Goal: Task Accomplishment & Management: Complete application form

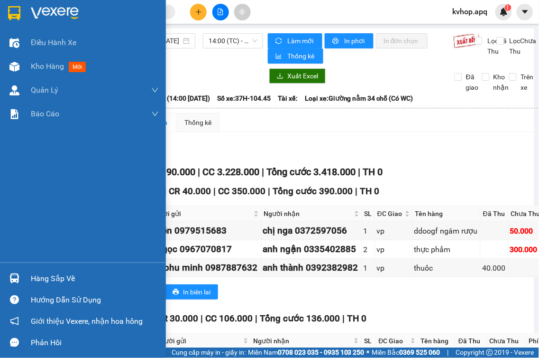
scroll to position [105, 0]
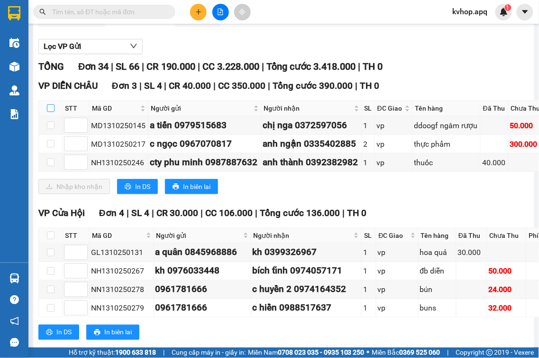
click at [53, 112] on input "checkbox" at bounding box center [51, 108] width 8 height 8
checkbox input "true"
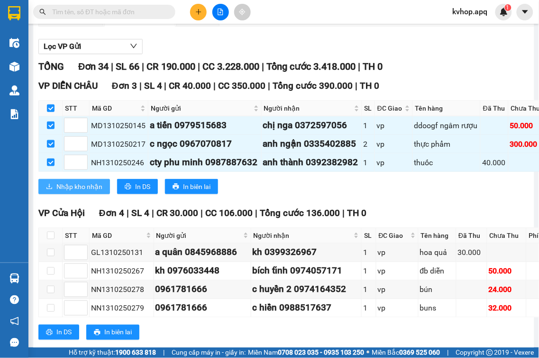
click at [94, 192] on span "Nhập kho nhận" at bounding box center [79, 186] width 46 height 10
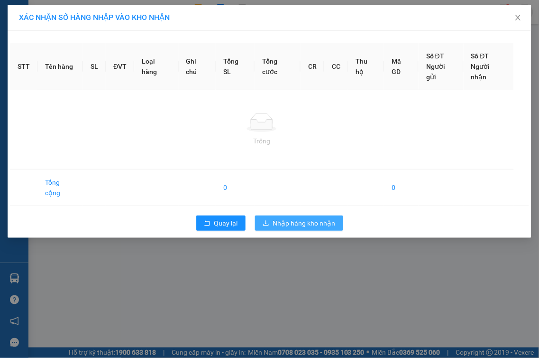
click at [264, 225] on icon "download" at bounding box center [266, 222] width 6 height 5
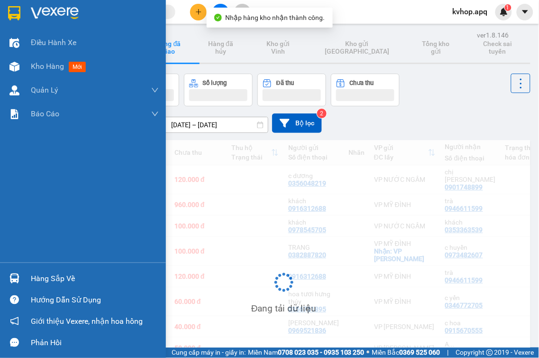
click at [46, 282] on div "Hàng sắp về" at bounding box center [95, 278] width 128 height 14
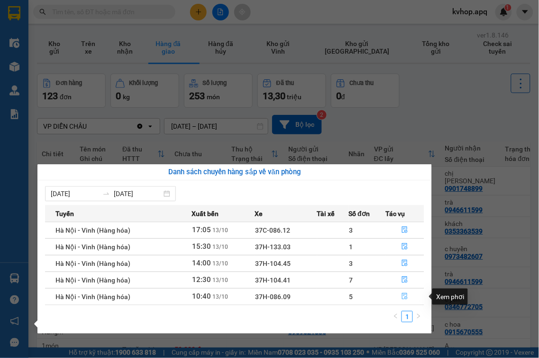
click at [405, 295] on icon "file-done" at bounding box center [405, 296] width 7 height 7
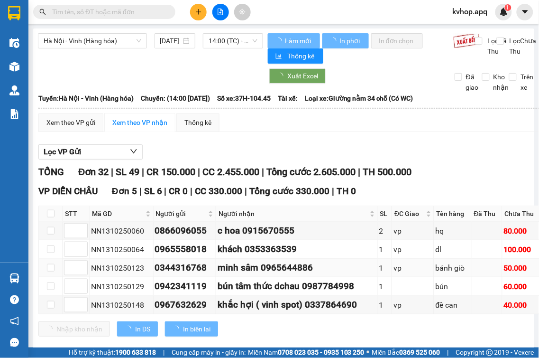
scroll to position [105, 0]
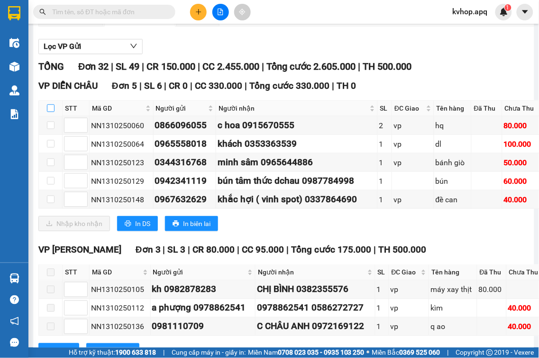
click at [51, 111] on input "checkbox" at bounding box center [51, 108] width 8 height 8
checkbox input "true"
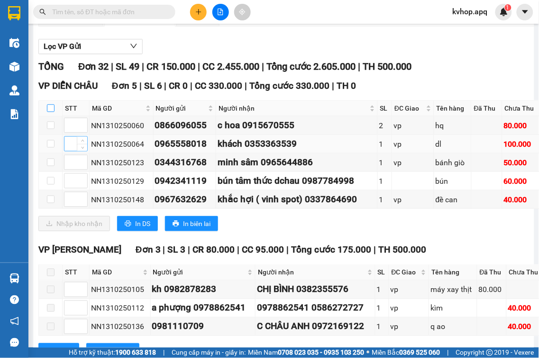
checkbox input "true"
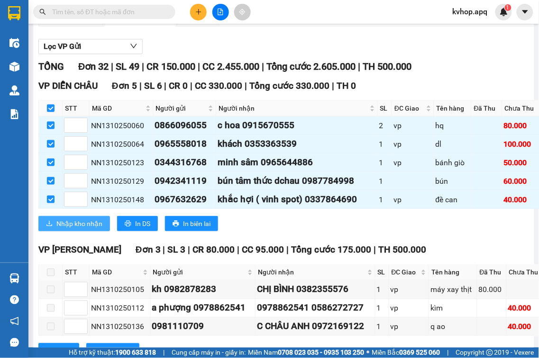
click at [83, 229] on span "Nhập kho nhận" at bounding box center [79, 223] width 46 height 10
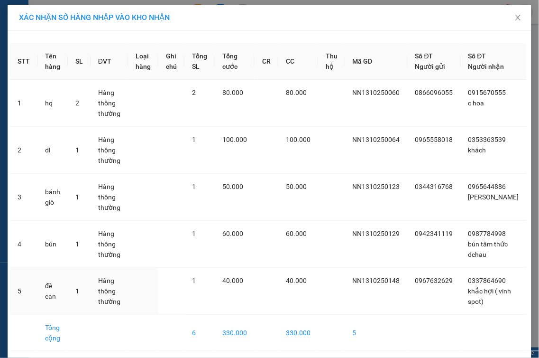
scroll to position [36, 0]
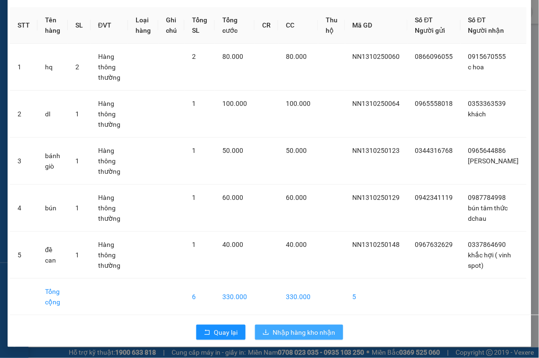
click at [298, 330] on span "Nhập hàng kho nhận" at bounding box center [304, 332] width 63 height 10
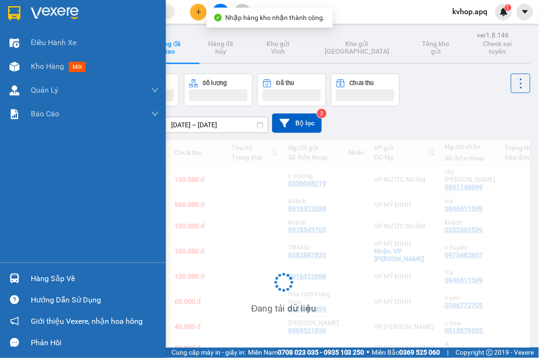
drag, startPoint x: 38, startPoint y: 273, endPoint x: 106, endPoint y: 285, distance: 68.5
click at [40, 273] on div "Hàng sắp về" at bounding box center [95, 278] width 128 height 14
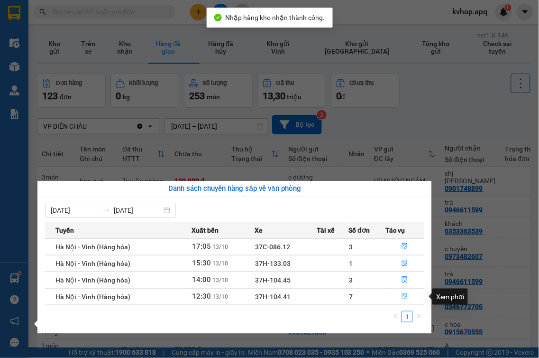
click at [402, 297] on icon "file-done" at bounding box center [405, 296] width 7 height 7
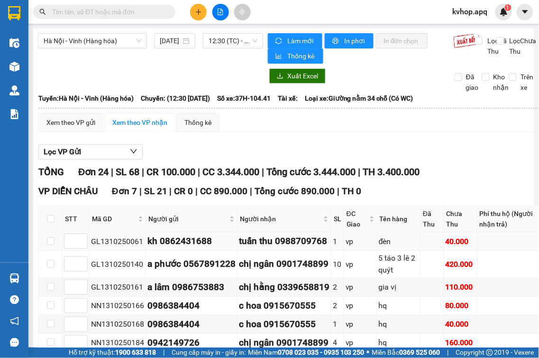
scroll to position [105, 0]
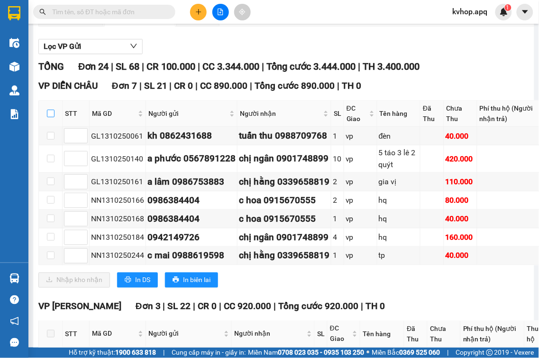
click at [49, 119] on label at bounding box center [51, 113] width 8 height 10
click at [49, 117] on input "checkbox" at bounding box center [51, 114] width 8 height 8
checkbox input "true"
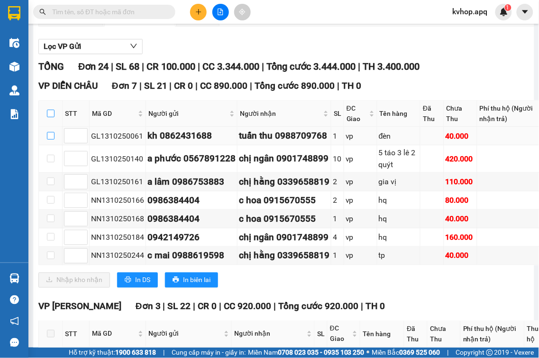
checkbox input "true"
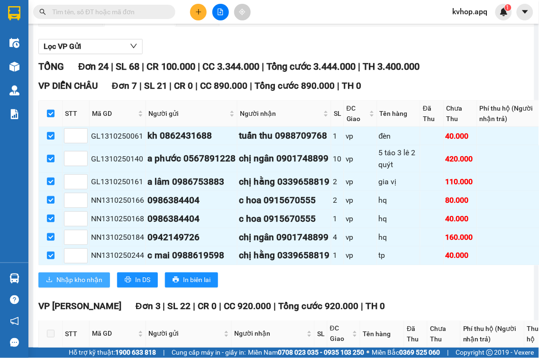
click at [83, 285] on span "Nhập kho nhận" at bounding box center [79, 280] width 46 height 10
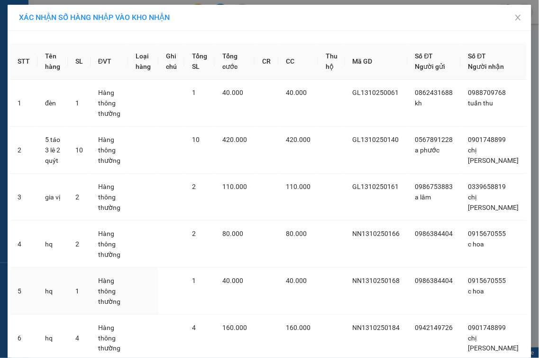
scroll to position [140, 0]
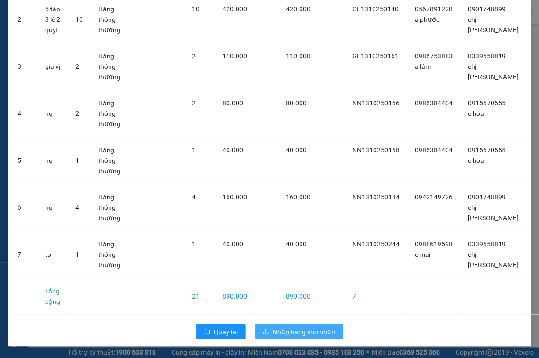
click at [303, 332] on span "Nhập hàng kho nhận" at bounding box center [304, 331] width 63 height 10
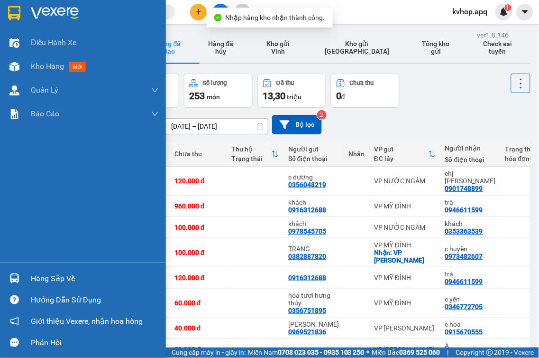
click at [38, 285] on div "Hàng sắp về" at bounding box center [95, 278] width 128 height 14
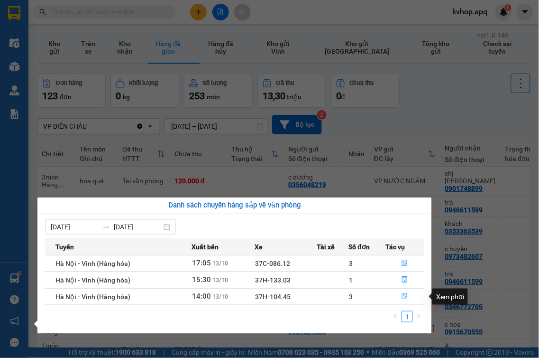
click at [405, 296] on icon "file-done" at bounding box center [405, 296] width 7 height 7
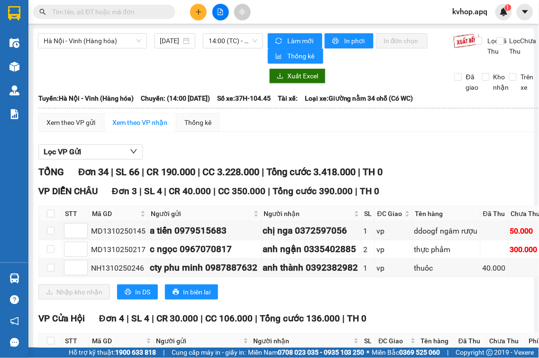
scroll to position [53, 0]
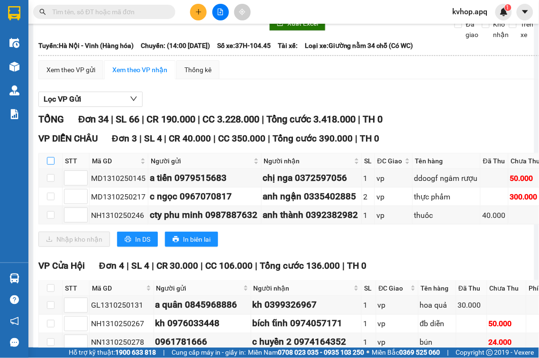
click at [47, 165] on label at bounding box center [51, 161] width 8 height 10
click at [47, 165] on input "checkbox" at bounding box center [51, 161] width 8 height 8
checkbox input "true"
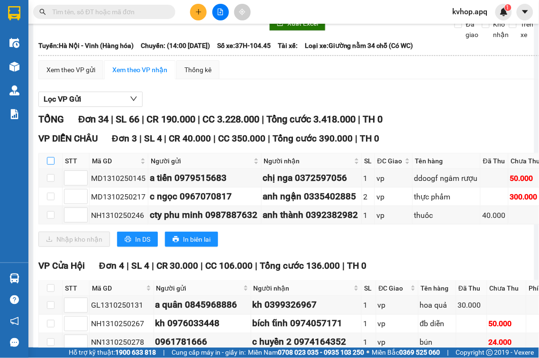
checkbox input "true"
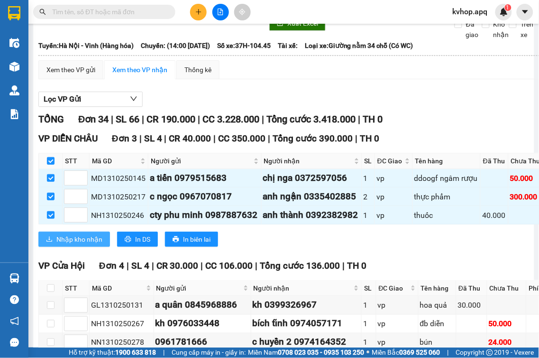
click at [92, 244] on span "Nhập kho nhận" at bounding box center [79, 239] width 46 height 10
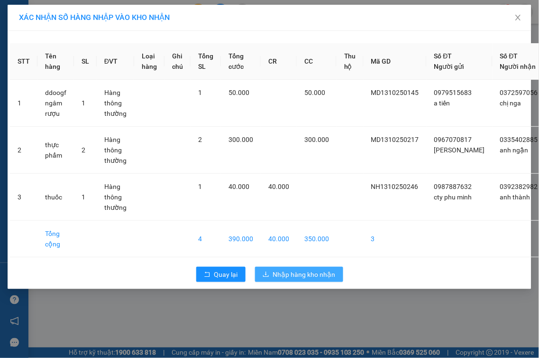
click at [308, 279] on span "Nhập hàng kho nhận" at bounding box center [304, 274] width 63 height 10
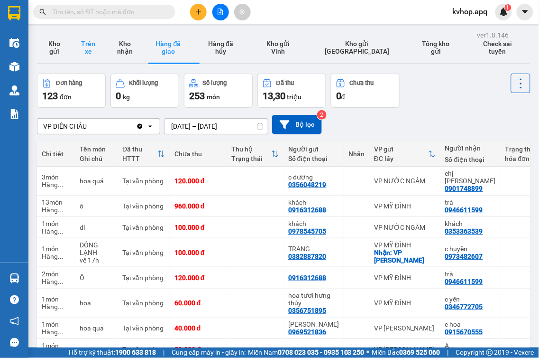
click at [95, 41] on button "Trên xe" at bounding box center [88, 47] width 34 height 30
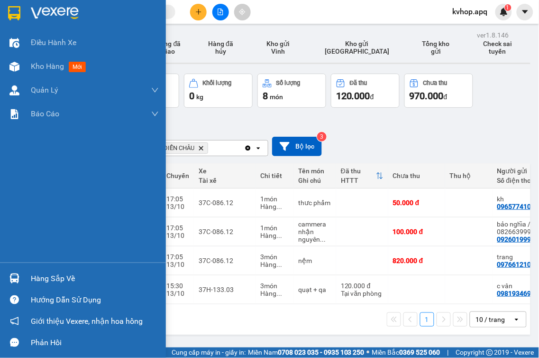
drag, startPoint x: 35, startPoint y: 287, endPoint x: 81, endPoint y: 286, distance: 45.5
click at [36, 287] on div "Hàng sắp về" at bounding box center [83, 277] width 166 height 21
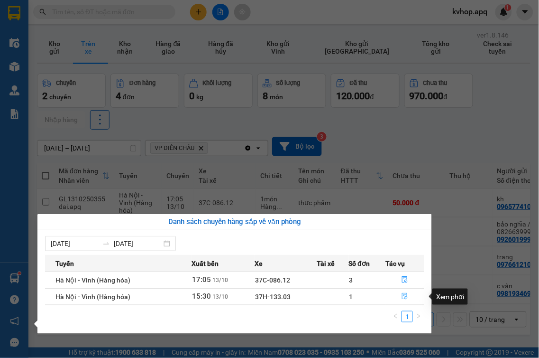
click at [405, 296] on icon "file-done" at bounding box center [405, 296] width 7 height 7
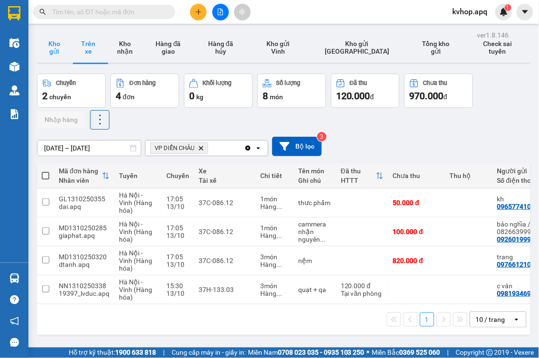
click at [58, 55] on button "Kho gửi" at bounding box center [54, 47] width 34 height 30
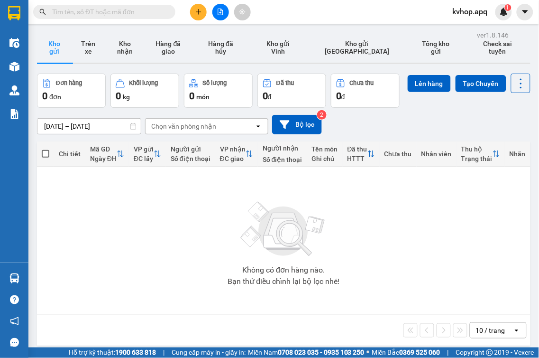
click at [196, 15] on icon "plus" at bounding box center [198, 12] width 7 height 7
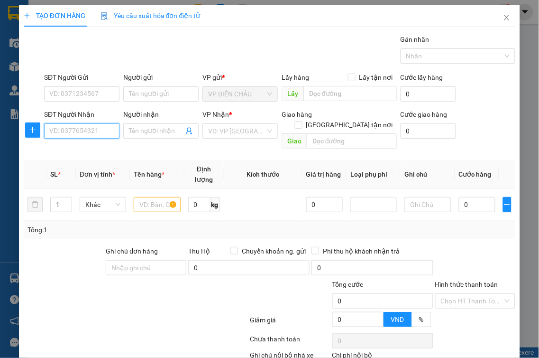
click at [100, 134] on input "SĐT Người Nhận" at bounding box center [81, 130] width 75 height 15
type input "0915923277"
click at [96, 147] on div "0915923277 - vũ đề" at bounding box center [80, 150] width 63 height 10
type input "vũ đề"
checkbox input "true"
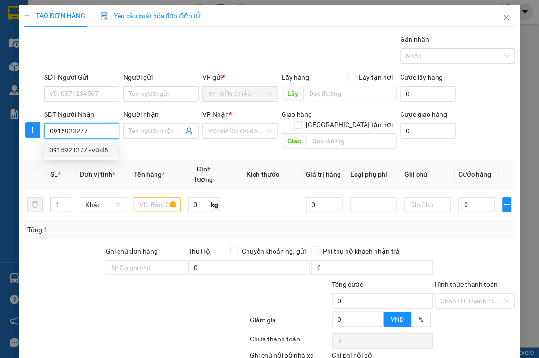
type input "vp"
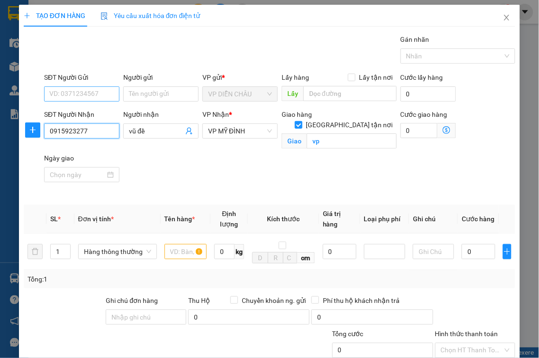
type input "0915923277"
click at [106, 97] on input "SĐT Người Gửi" at bounding box center [81, 93] width 75 height 15
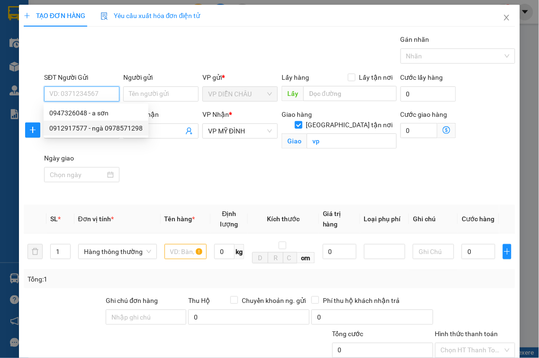
drag, startPoint x: 98, startPoint y: 129, endPoint x: 127, endPoint y: 147, distance: 34.6
click at [99, 129] on div "0912917577 - ngà 0978571298" at bounding box center [95, 128] width 93 height 10
type input "0912917577"
type input "ngà 0978571298"
checkbox input "true"
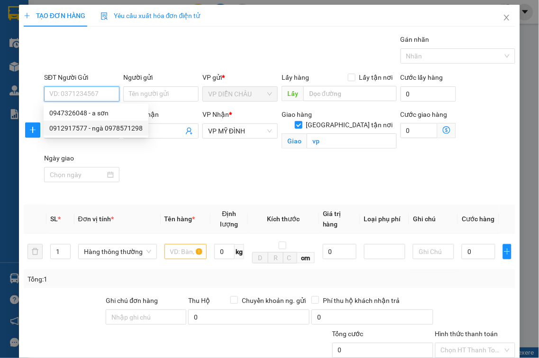
type input "vp"
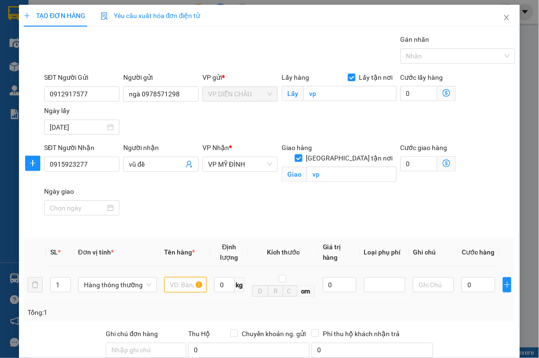
drag, startPoint x: 175, startPoint y: 276, endPoint x: 191, endPoint y: 264, distance: 19.9
click at [175, 277] on input "text" at bounding box center [186, 284] width 42 height 15
click at [194, 277] on input "ẫu ăng···" at bounding box center [186, 284] width 42 height 15
type input "ẫ"
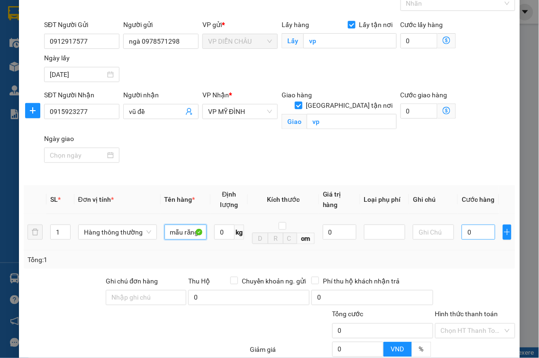
type input "mẫu răng"
click at [462, 224] on input "0" at bounding box center [479, 231] width 34 height 15
type input "3"
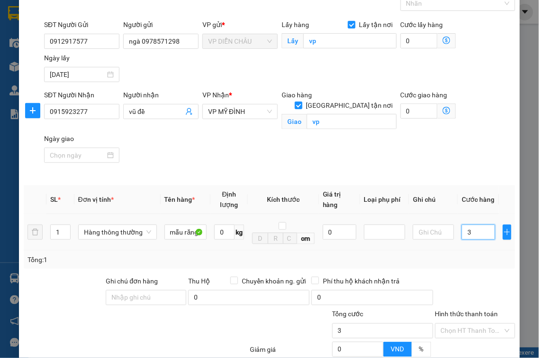
type input "30"
type input "300"
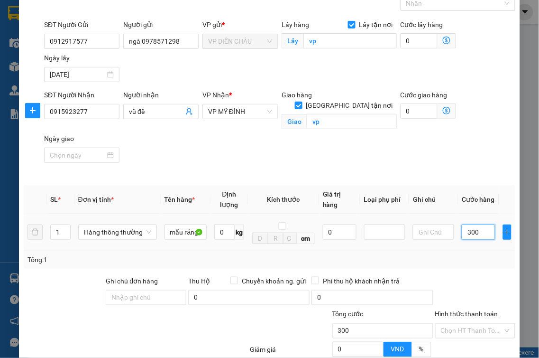
type input "300"
type input "3.000"
type input "30.000"
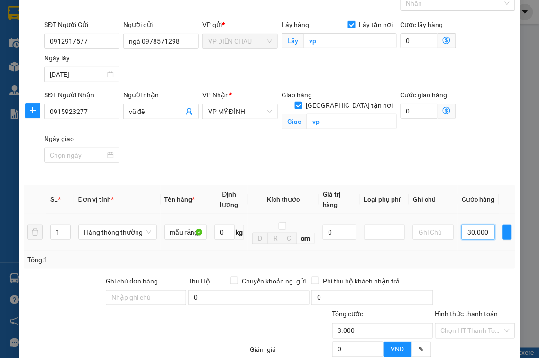
type input "30.000"
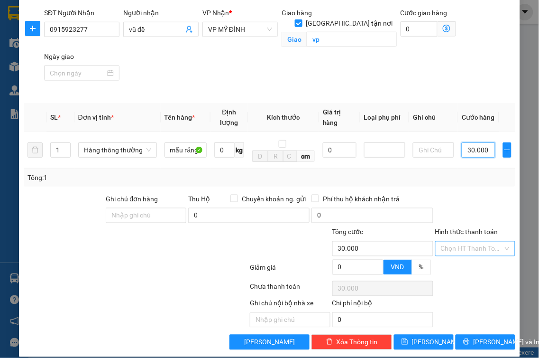
type input "30.000"
click at [470, 242] on input "Hình thức thanh toán" at bounding box center [472, 248] width 63 height 14
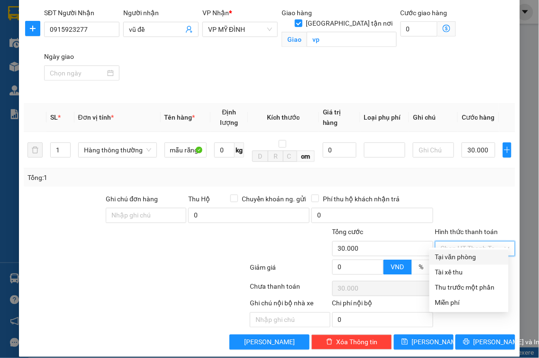
drag, startPoint x: 468, startPoint y: 255, endPoint x: 480, endPoint y: 280, distance: 28.0
click at [468, 256] on div "Tại văn phòng" at bounding box center [469, 257] width 68 height 10
type input "0"
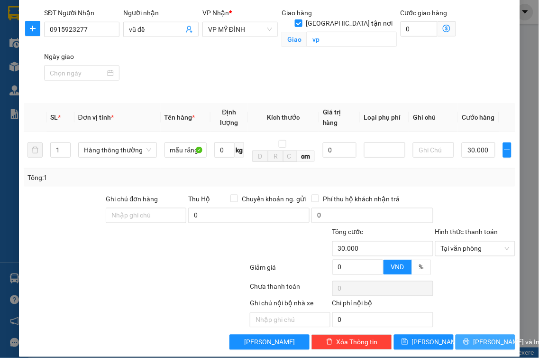
drag, startPoint x: 490, startPoint y: 328, endPoint x: 486, endPoint y: 326, distance: 4.9
click at [490, 337] on span "[PERSON_NAME] và In" at bounding box center [507, 342] width 66 height 10
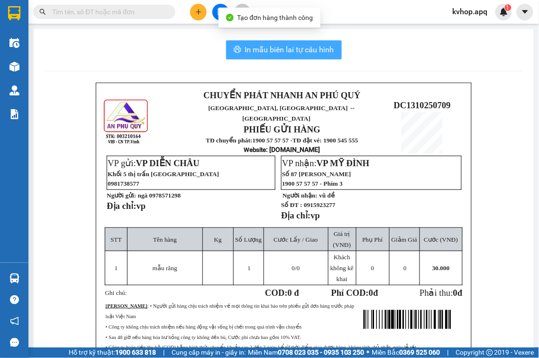
click at [313, 58] on button "In mẫu biên lai tự cấu hình" at bounding box center [284, 49] width 116 height 19
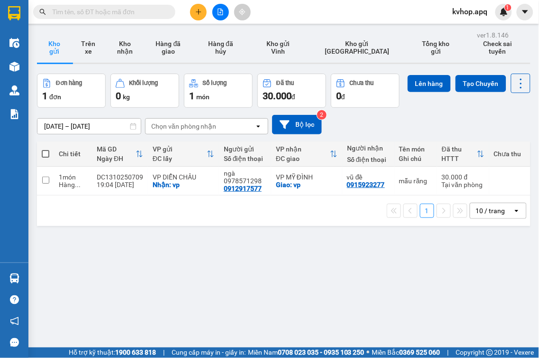
drag, startPoint x: 309, startPoint y: 271, endPoint x: 297, endPoint y: 252, distance: 22.0
click at [309, 276] on div "ver 1.8.146 Kho gửi Trên xe Kho nhận Hàng đã giao Hàng đã hủy Kho gửi Vinh Kho …" at bounding box center [283, 207] width 501 height 358
drag, startPoint x: 191, startPoint y: 10, endPoint x: 182, endPoint y: 276, distance: 265.7
click at [182, 276] on div "ver 1.8.146 Kho gửi Trên xe Kho nhận Hàng đã giao Hàng đã hủy Kho gửi Vinh Kho …" at bounding box center [283, 207] width 501 height 358
click at [195, 12] on button at bounding box center [198, 12] width 17 height 17
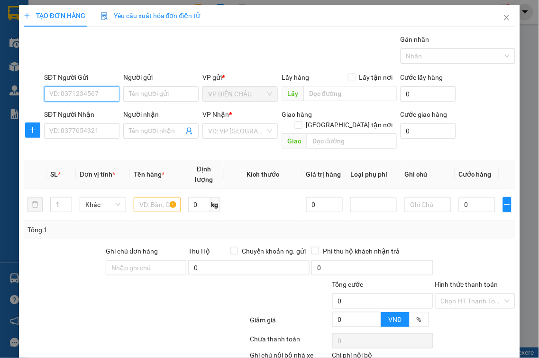
click at [100, 96] on input "SĐT Người Gửi" at bounding box center [81, 93] width 75 height 15
type input "0983150742"
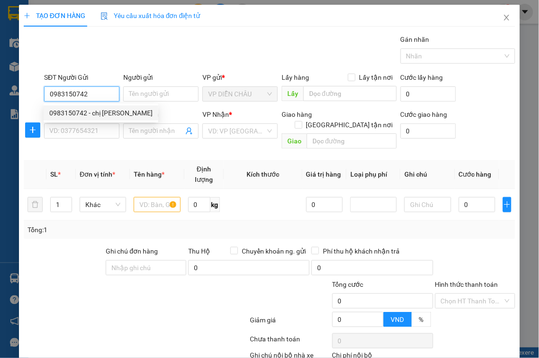
click at [115, 110] on div "0983150742 - chị vân anh" at bounding box center [100, 113] width 103 height 10
type input "chị [PERSON_NAME]"
checkbox input "true"
type input "vp"
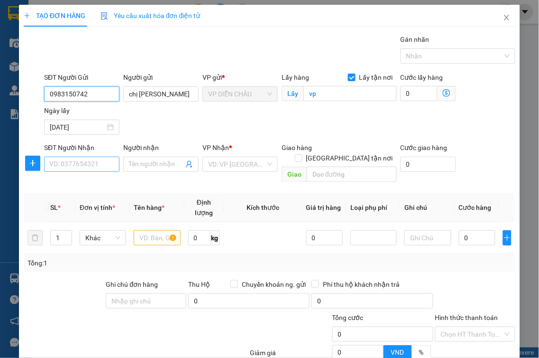
type input "0983150742"
click at [93, 165] on input "SĐT Người Nhận" at bounding box center [81, 163] width 75 height 15
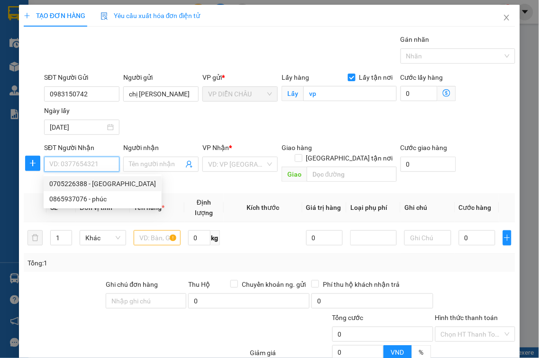
drag, startPoint x: 106, startPoint y: 186, endPoint x: 112, endPoint y: 186, distance: 6.2
click at [107, 186] on div "0705226388 - khánh linh" at bounding box center [102, 183] width 107 height 10
type input "0705226388"
type input "[PERSON_NAME]"
checkbox input "true"
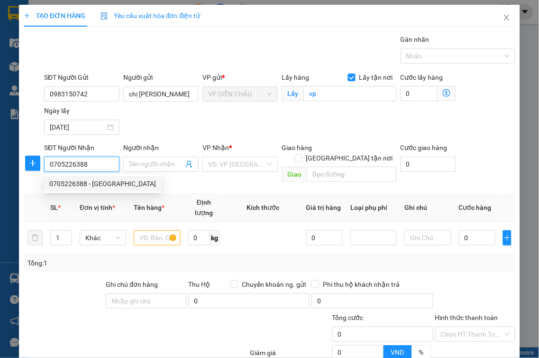
type input "vp"
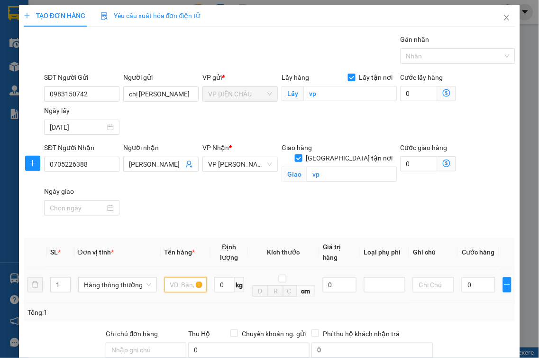
click at [174, 279] on input "text" at bounding box center [186, 284] width 42 height 15
type input "thực phẩm"
click at [462, 277] on input "0" at bounding box center [479, 284] width 34 height 15
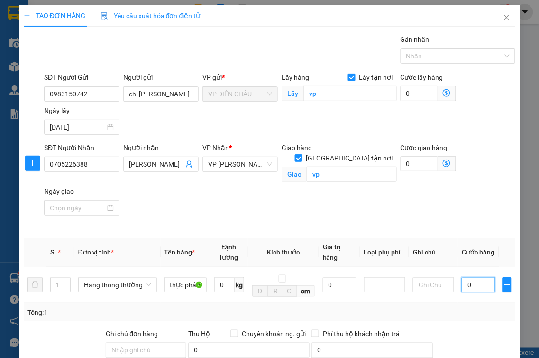
type input "4"
type input "40"
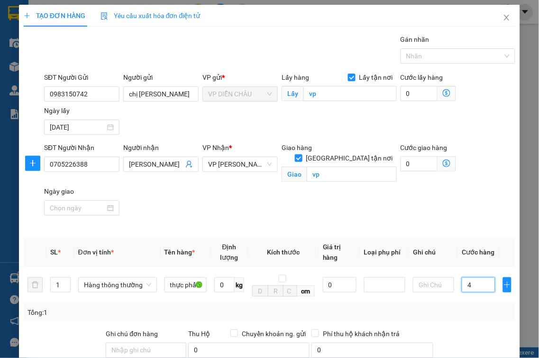
type input "40"
type input "400"
type input "4.000"
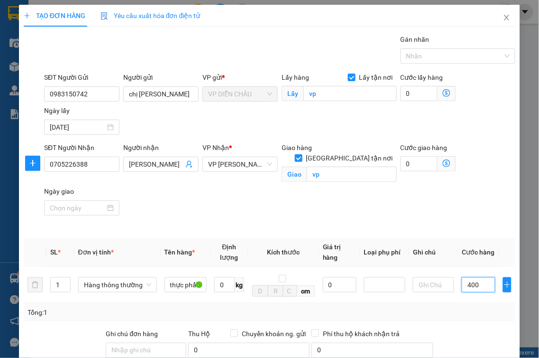
type input "4.000"
type input "40.000"
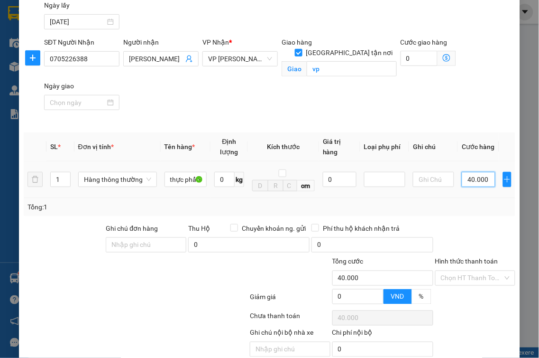
scroll to position [135, 0]
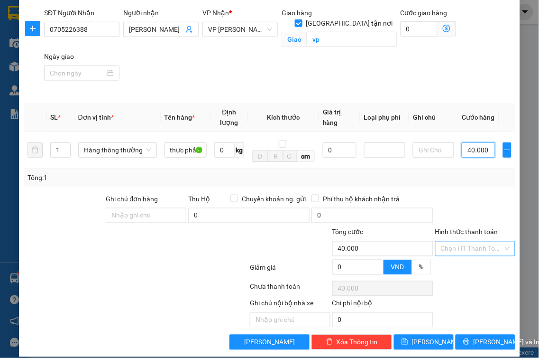
type input "40.000"
click at [461, 242] on input "Hình thức thanh toán" at bounding box center [472, 248] width 63 height 14
click at [451, 259] on div "Tại văn phòng" at bounding box center [469, 256] width 79 height 15
type input "0"
click at [475, 337] on span "[PERSON_NAME] và In" at bounding box center [507, 342] width 66 height 10
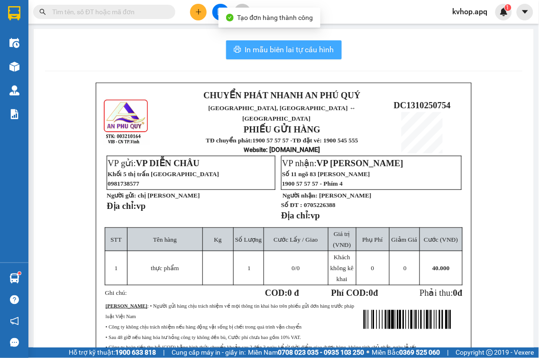
click at [296, 45] on span "In mẫu biên lai tự cấu hình" at bounding box center [289, 50] width 89 height 12
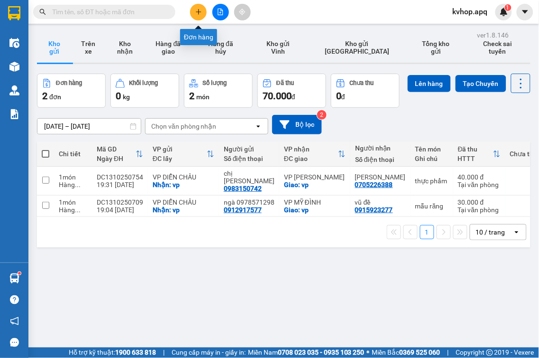
click at [200, 11] on icon "plus" at bounding box center [198, 12] width 7 height 7
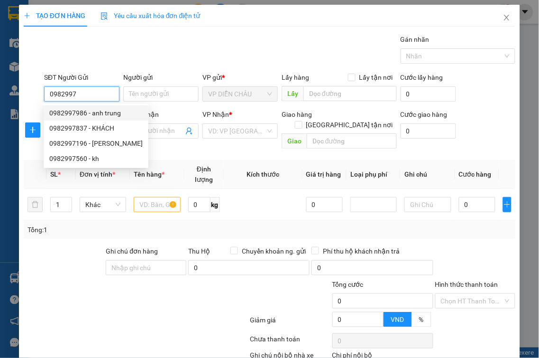
click at [69, 108] on div "0982997986 - anh trung" at bounding box center [95, 113] width 93 height 10
type input "0982997986"
type input "anh trung"
checkbox input "true"
type input "vp"
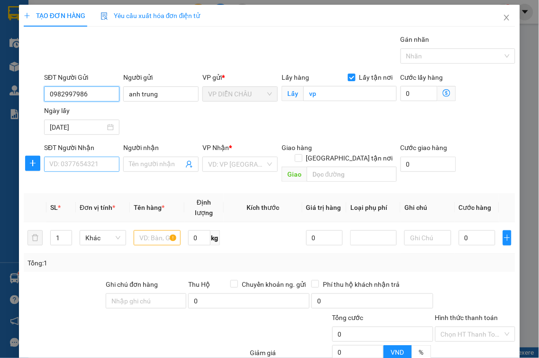
type input "0982997986"
click at [84, 170] on input "SĐT Người Nhận" at bounding box center [81, 163] width 75 height 15
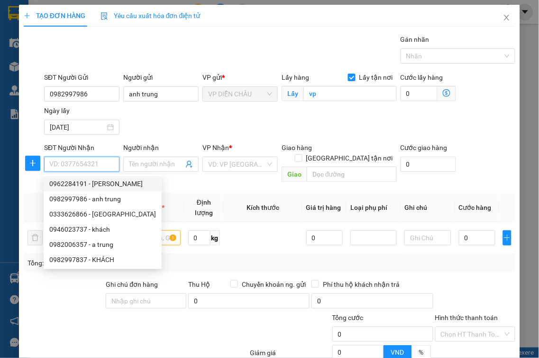
click at [97, 163] on input "SĐT Người Nhận" at bounding box center [81, 163] width 75 height 15
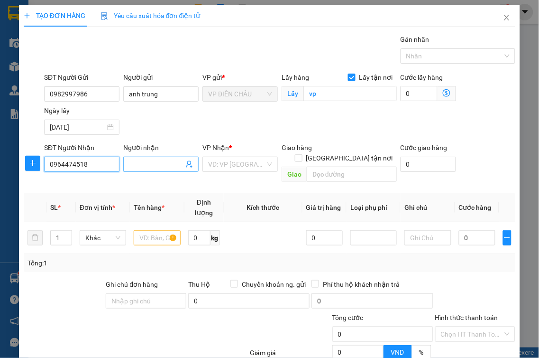
type input "0964474518"
click at [143, 167] on input "Người nhận" at bounding box center [156, 164] width 55 height 10
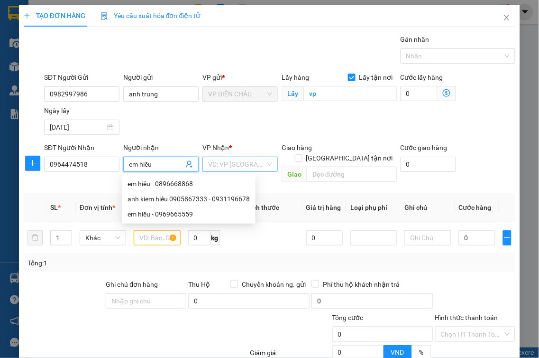
type input "em hiếu"
click at [229, 161] on input "search" at bounding box center [236, 164] width 57 height 14
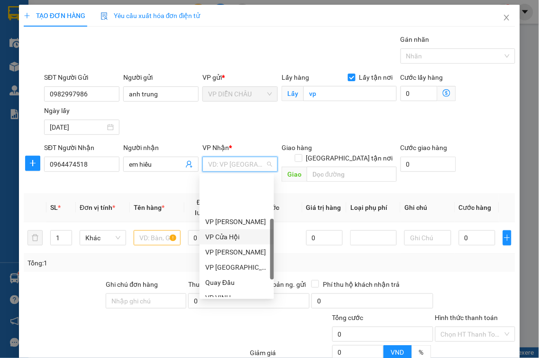
scroll to position [105, 0]
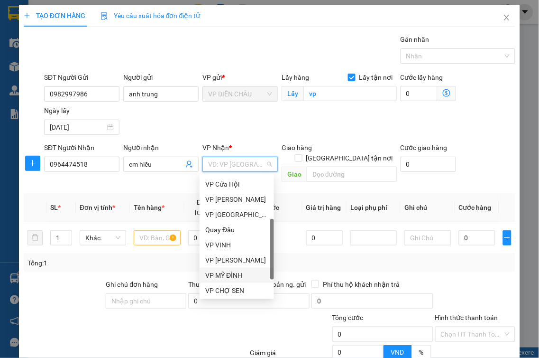
click at [238, 278] on div "VP MỸ ĐÌNH" at bounding box center [236, 275] width 63 height 10
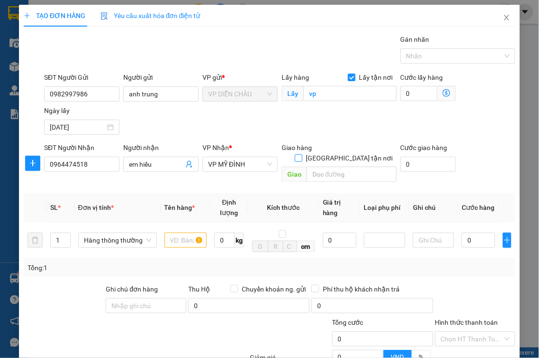
drag, startPoint x: 345, startPoint y: 146, endPoint x: 341, endPoint y: 154, distance: 8.9
click at [302, 154] on input "[GEOGRAPHIC_DATA] tận nơi" at bounding box center [298, 157] width 7 height 7
checkbox input "true"
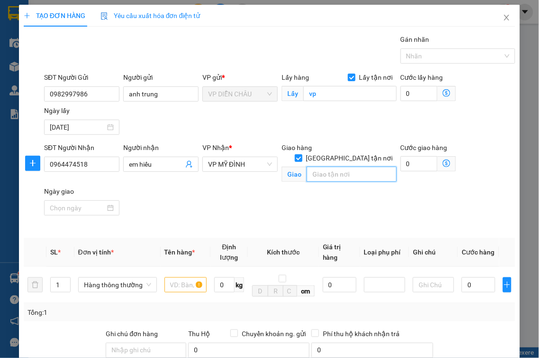
click at [333, 169] on input "text" at bounding box center [352, 173] width 90 height 15
type input "vp"
click at [178, 277] on input "text" at bounding box center [186, 284] width 42 height 15
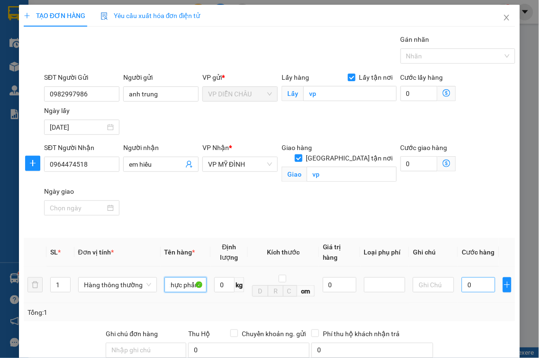
type input "thực phẩm"
click at [462, 277] on input "0" at bounding box center [479, 284] width 34 height 15
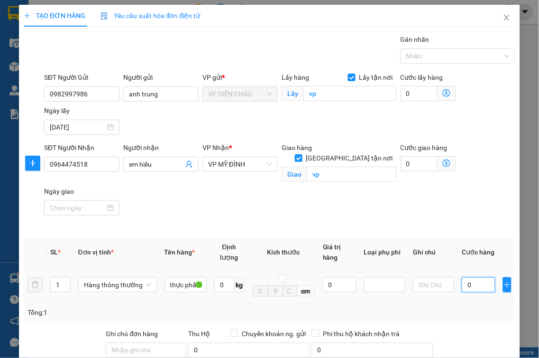
type input "40"
type input "400"
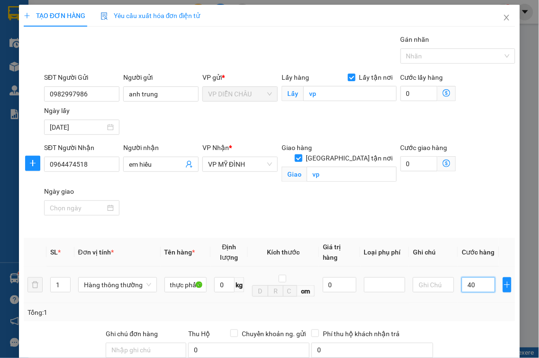
type input "400"
type input "4.000"
type input "40.000"
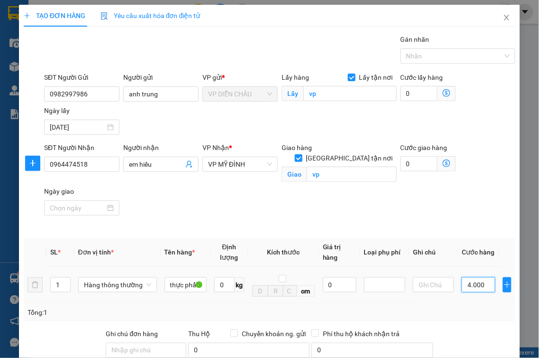
type input "40.000"
type input "400.000"
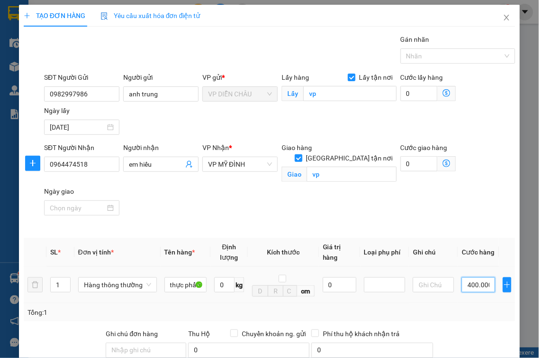
scroll to position [0, 1]
type input "40.000"
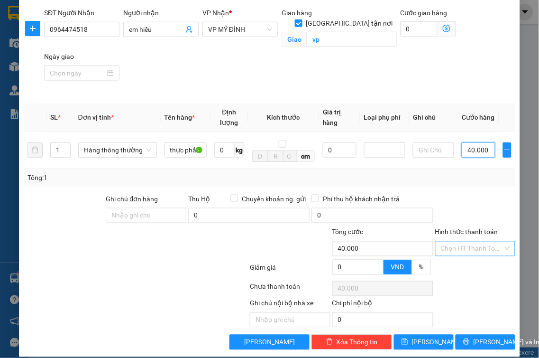
type input "40.000"
drag, startPoint x: 473, startPoint y: 239, endPoint x: 470, endPoint y: 251, distance: 13.2
click at [474, 241] on input "Hình thức thanh toán" at bounding box center [472, 248] width 63 height 14
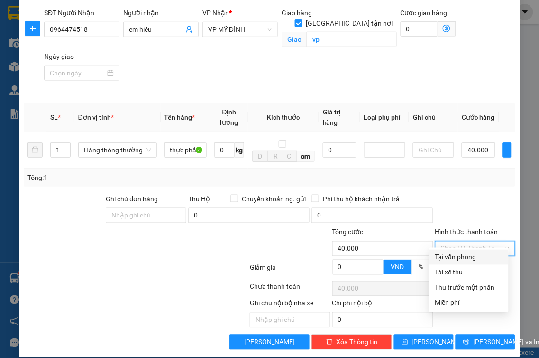
click at [466, 256] on div "Tại văn phòng" at bounding box center [469, 257] width 68 height 10
type input "0"
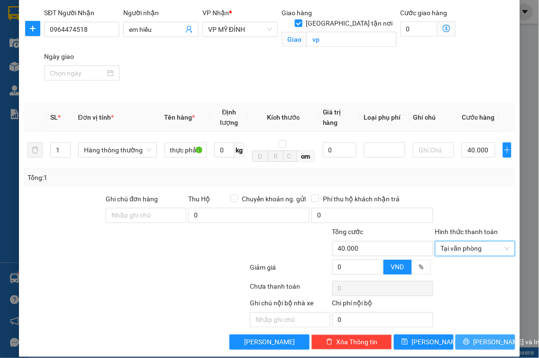
click at [488, 338] on button "[PERSON_NAME] và In" at bounding box center [486, 341] width 60 height 15
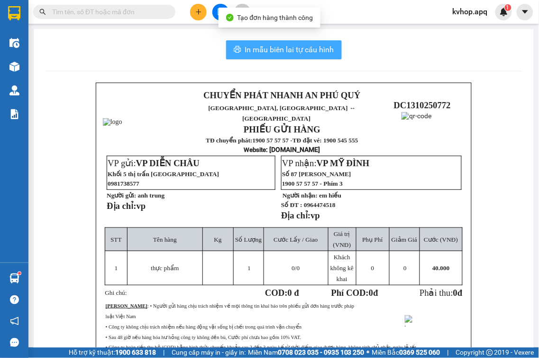
click at [313, 46] on span "In mẫu biên lai tự cấu hình" at bounding box center [289, 50] width 89 height 12
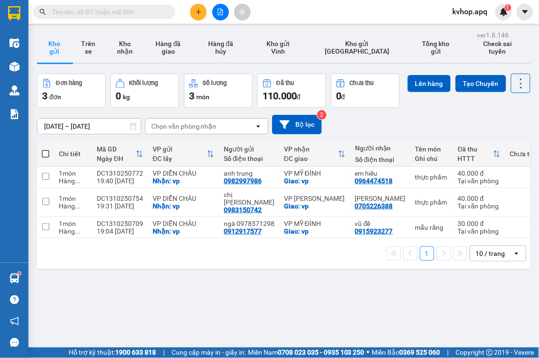
scroll to position [110, 0]
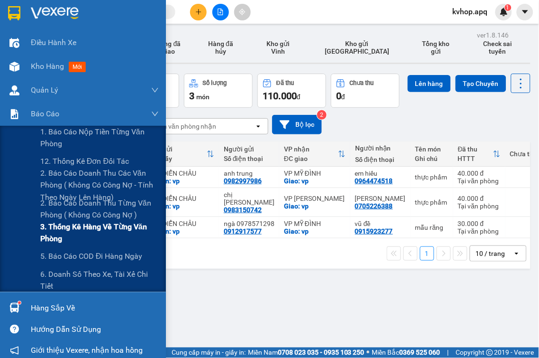
click at [79, 229] on span "3. Thống kê hàng về từng văn phòng" at bounding box center [99, 233] width 119 height 24
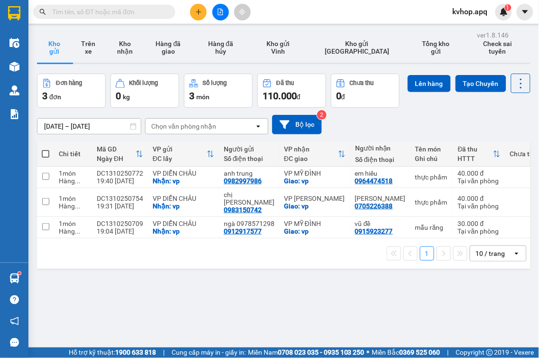
click at [196, 10] on icon "plus" at bounding box center [198, 12] width 7 height 7
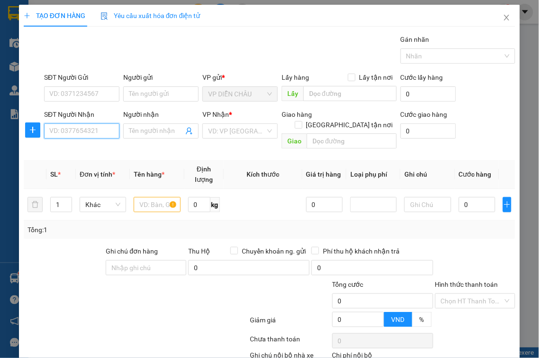
click at [96, 127] on input "SĐT Người Nhận" at bounding box center [81, 130] width 75 height 15
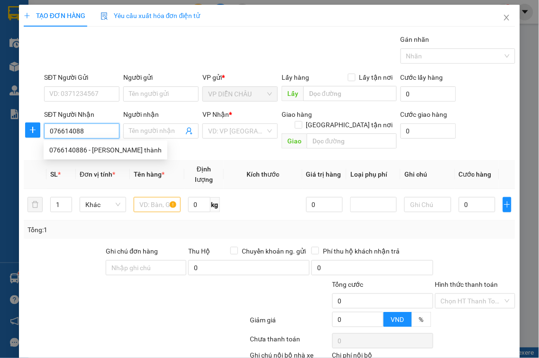
type input "0766140886"
drag, startPoint x: 112, startPoint y: 146, endPoint x: 119, endPoint y: 133, distance: 15.1
click at [113, 147] on div "0766140886 - lê đồng thành" at bounding box center [105, 150] width 112 height 10
type input "[PERSON_NAME] thành"
checkbox input "true"
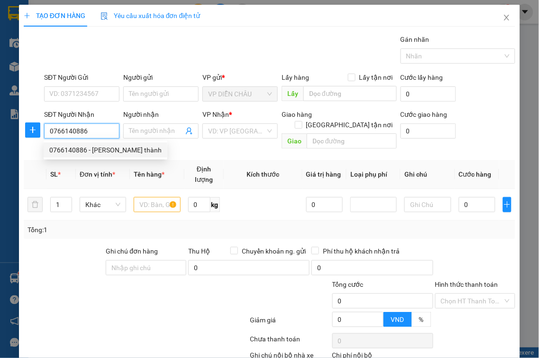
type input "vp"
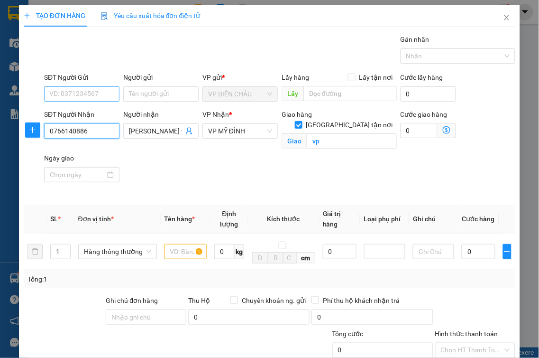
type input "0766140886"
click at [109, 98] on input "SĐT Người Gửi" at bounding box center [81, 93] width 75 height 15
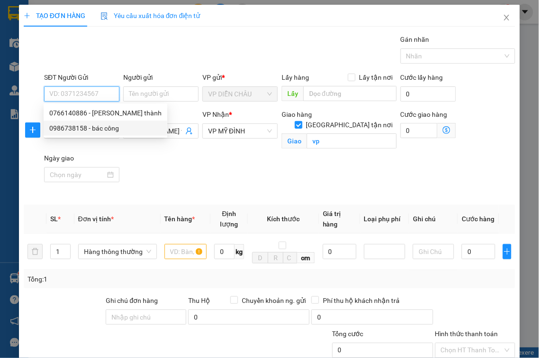
click at [99, 122] on div "0986738158 - bác công" at bounding box center [106, 127] width 124 height 15
type input "0986738158"
type input "bác công"
checkbox input "true"
type input "vp"
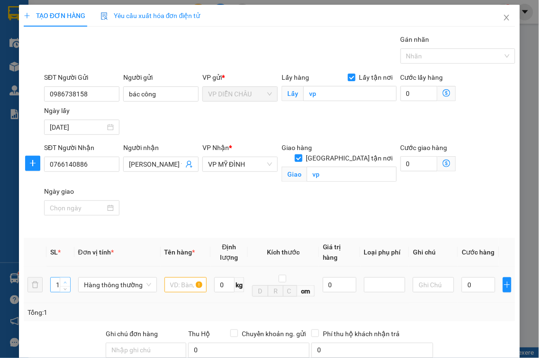
type input "2"
drag, startPoint x: 64, startPoint y: 270, endPoint x: 108, endPoint y: 274, distance: 43.8
click at [66, 279] on span "up" at bounding box center [66, 282] width 6 height 6
click at [182, 277] on input "text" at bounding box center [186, 284] width 42 height 15
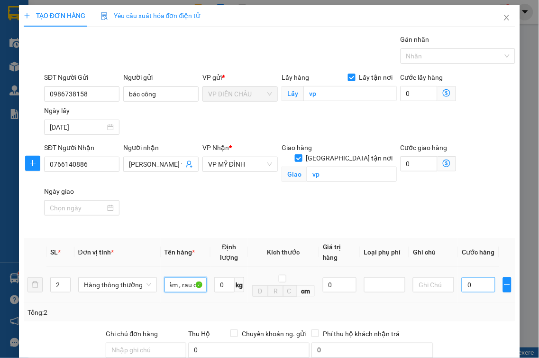
type input "thực phẩm , rau củ"
drag, startPoint x: 459, startPoint y: 276, endPoint x: 454, endPoint y: 278, distance: 5.3
click at [462, 277] on input "0" at bounding box center [479, 284] width 34 height 15
type input "8"
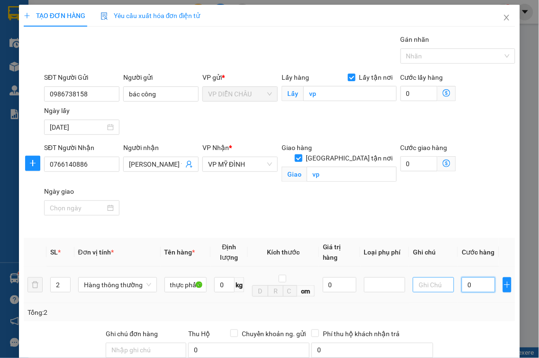
type input "8"
type input "80"
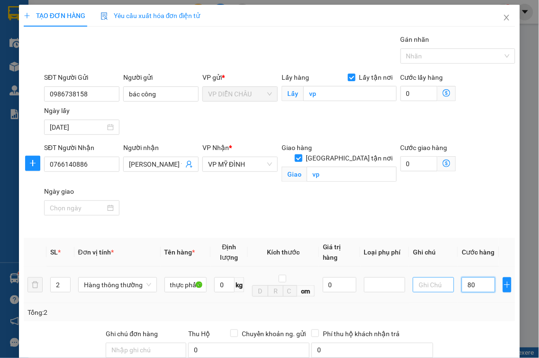
type input "800"
type input "8.000"
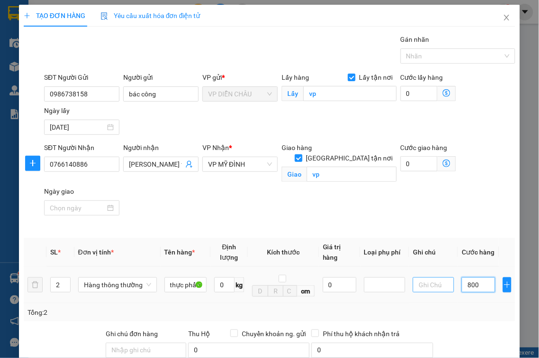
type input "8.000"
type input "80.000"
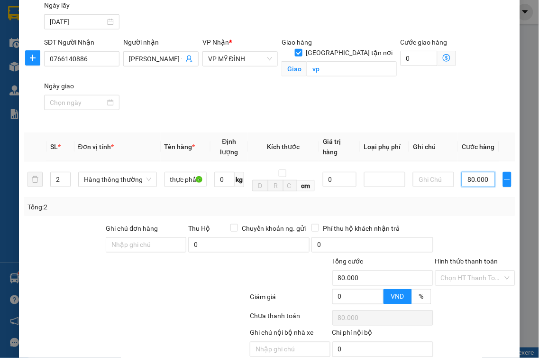
scroll to position [135, 0]
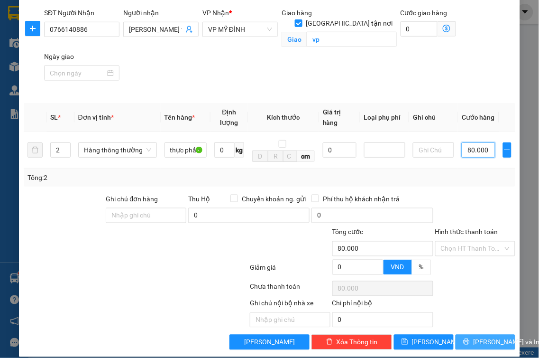
type input "80.000"
click at [479, 337] on span "[PERSON_NAME] và In" at bounding box center [507, 342] width 66 height 10
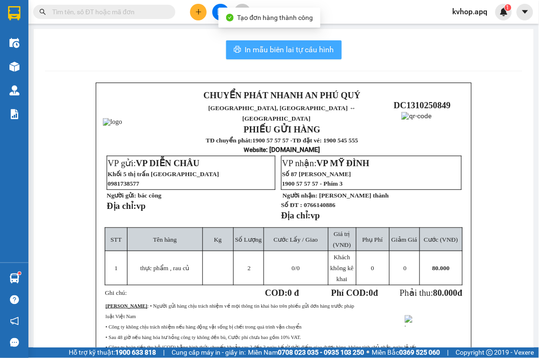
click at [301, 45] on span "In mẫu biên lai tự cấu hình" at bounding box center [289, 50] width 89 height 12
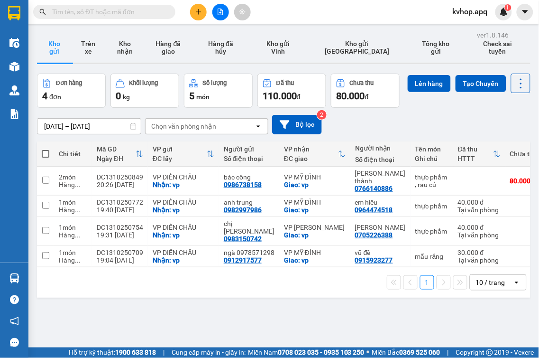
click at [297, 317] on div "ver 1.8.146 Kho gửi Trên xe Kho nhận Hàng đã giao Hàng đã hủy Kho gửi Vinh Kho …" at bounding box center [283, 207] width 501 height 358
drag, startPoint x: 92, startPoint y: 49, endPoint x: 74, endPoint y: 79, distance: 34.4
click at [91, 49] on button "Trên xe" at bounding box center [88, 47] width 34 height 30
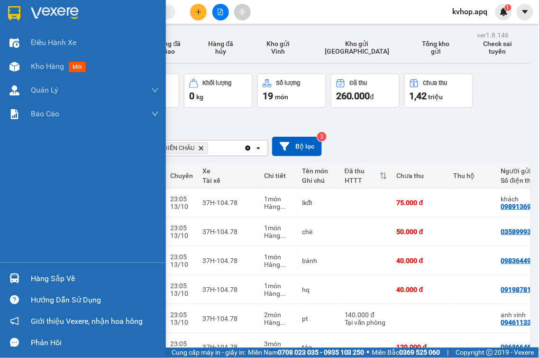
click at [60, 281] on div "Hàng sắp về" at bounding box center [95, 278] width 128 height 14
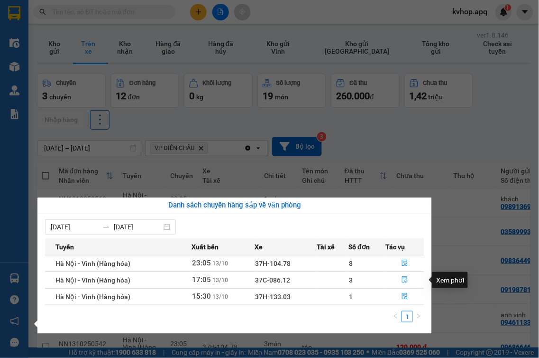
click at [406, 279] on icon "file-done" at bounding box center [405, 279] width 7 height 7
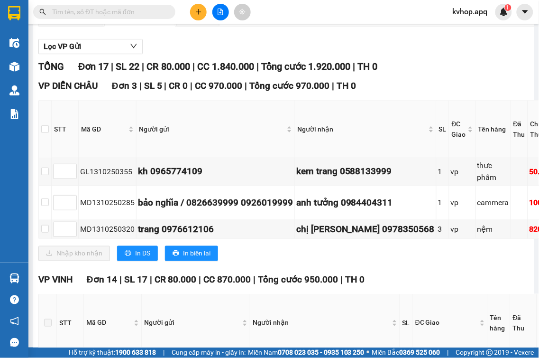
scroll to position [53, 0]
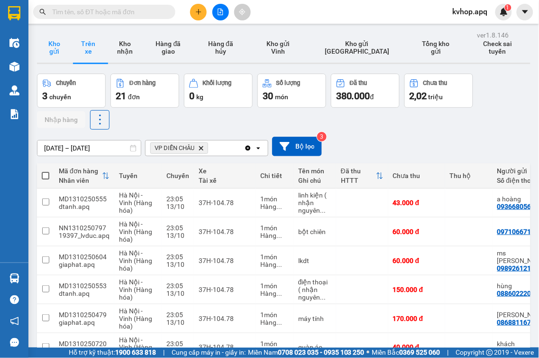
click at [52, 52] on button "Kho gửi" at bounding box center [54, 47] width 34 height 30
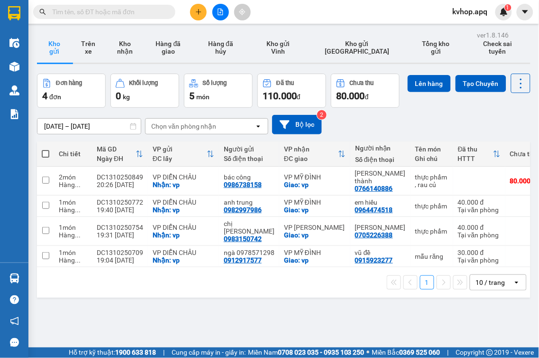
click at [197, 18] on button at bounding box center [198, 12] width 17 height 17
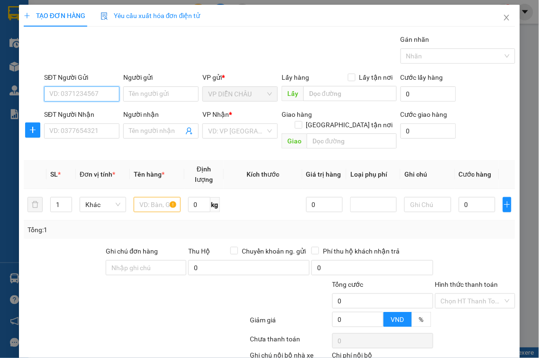
drag, startPoint x: 96, startPoint y: 100, endPoint x: 93, endPoint y: 91, distance: 9.4
click at [96, 101] on input "SĐT Người Gửi" at bounding box center [81, 93] width 75 height 15
type input "0974492611"
click at [138, 97] on input "Người gửi" at bounding box center [160, 93] width 75 height 15
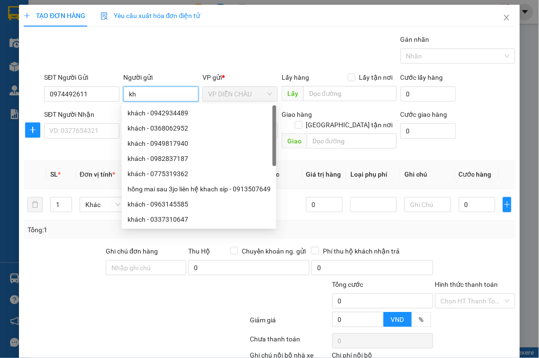
type input "k"
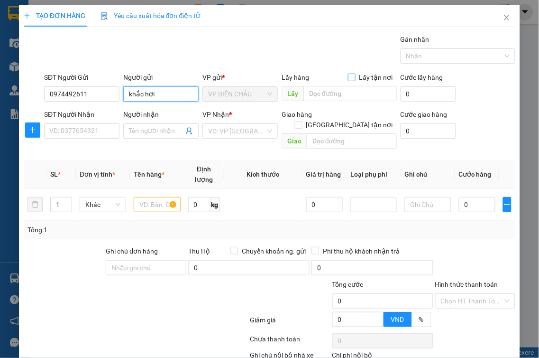
type input "khắc hơi"
click at [349, 82] on label "Lấy tận nơi" at bounding box center [372, 77] width 49 height 10
click at [349, 80] on input "Lấy tận nơi" at bounding box center [351, 77] width 7 height 7
checkbox input "true"
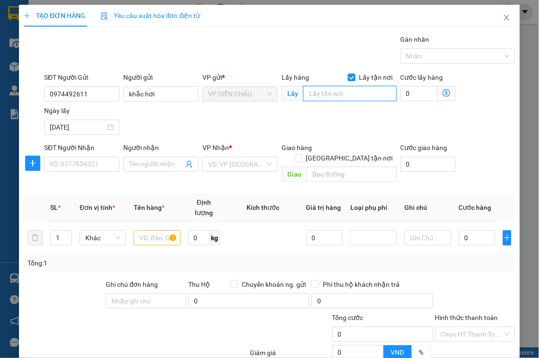
click at [336, 98] on input "text" at bounding box center [350, 93] width 93 height 15
type input "vp"
click at [76, 172] on div "SĐT Người Nhận VD: 0377654321" at bounding box center [81, 158] width 75 height 33
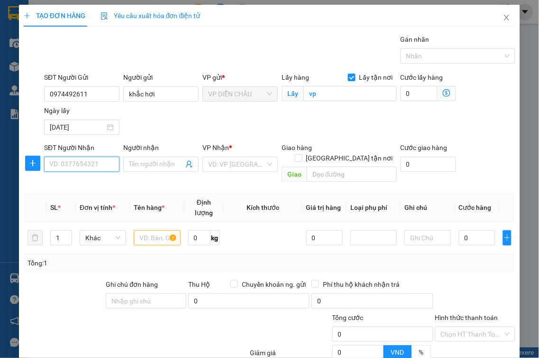
click at [79, 165] on input "SĐT Người Nhận" at bounding box center [81, 163] width 75 height 15
type input "0967632629"
click at [146, 168] on input "Người nhận" at bounding box center [156, 164] width 55 height 10
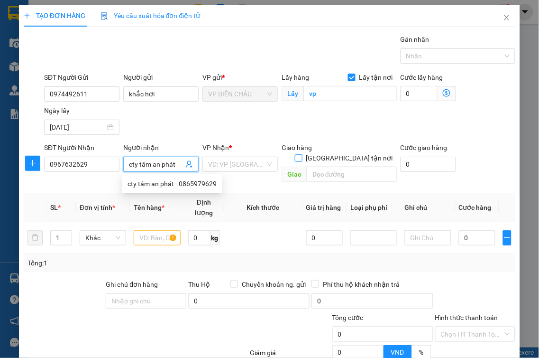
type input "cty tâm an phát"
click at [302, 154] on input "[GEOGRAPHIC_DATA] tận nơi" at bounding box center [298, 157] width 7 height 7
checkbox input "true"
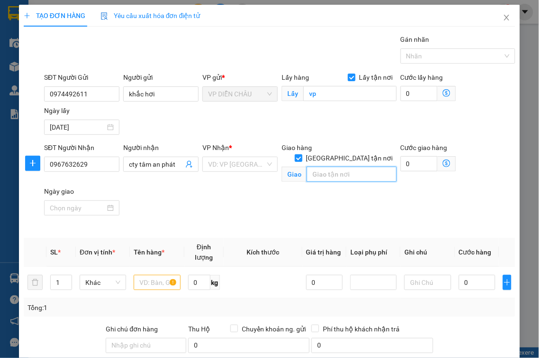
click at [339, 170] on input "text" at bounding box center [352, 173] width 90 height 15
type input "22a , ngõ 20 , [PERSON_NAME] , [PERSON_NAME][GEOGRAPHIC_DATA] , [GEOGRAPHIC_DAT…"
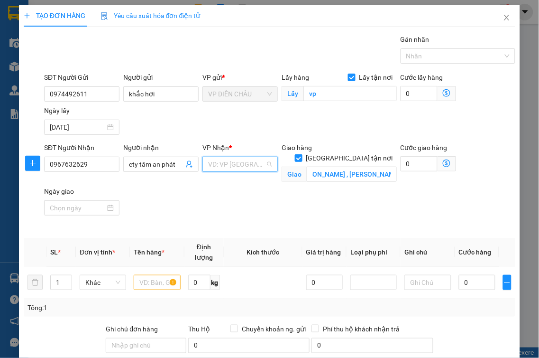
click at [209, 160] on input "search" at bounding box center [236, 164] width 57 height 14
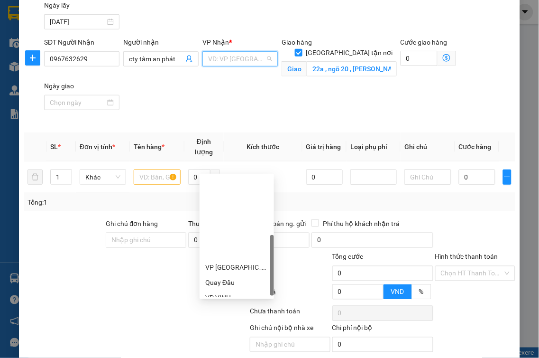
scroll to position [148, 0]
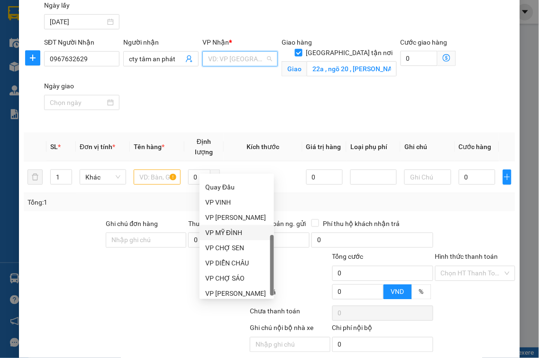
click at [240, 232] on div "VP MỸ ĐÌNH" at bounding box center [236, 232] width 63 height 10
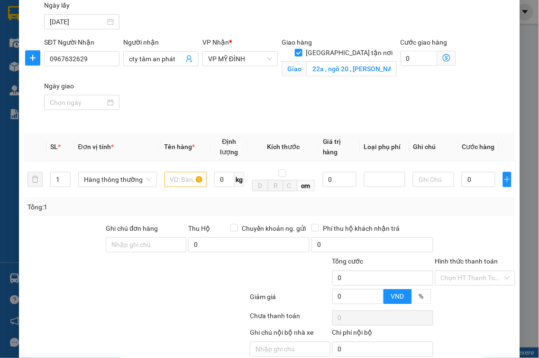
click at [443, 55] on icon "dollar-circle" at bounding box center [447, 58] width 8 height 8
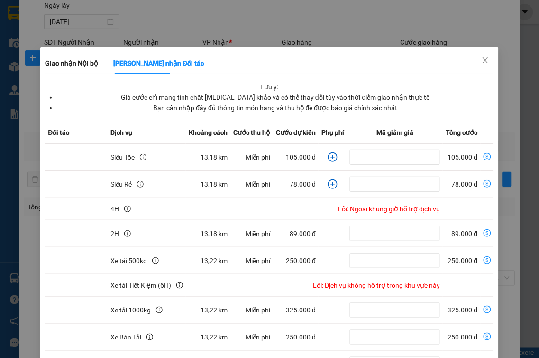
scroll to position [105, 0]
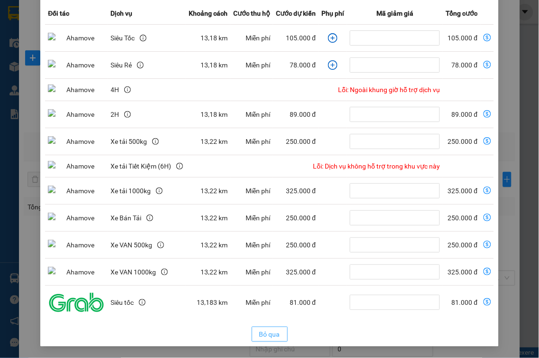
drag, startPoint x: 274, startPoint y: 341, endPoint x: 264, endPoint y: 329, distance: 15.8
click at [274, 341] on button "Bỏ qua" at bounding box center [270, 333] width 36 height 15
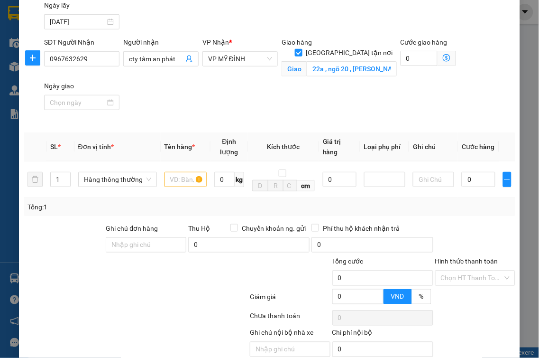
scroll to position [81, 0]
click at [244, 63] on span "VP MỸ ĐÌNH" at bounding box center [240, 59] width 64 height 14
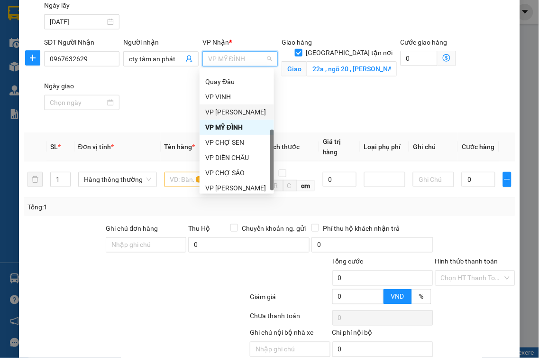
click at [252, 111] on div "VP [PERSON_NAME]" at bounding box center [236, 112] width 63 height 10
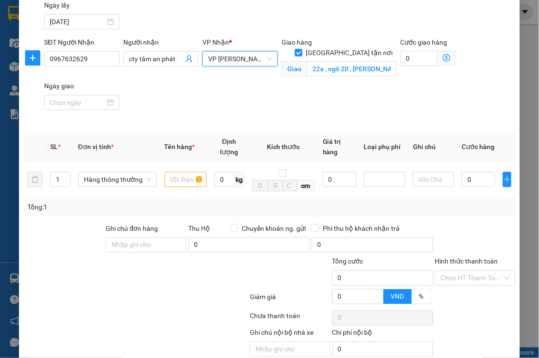
click at [443, 59] on icon "dollar-circle" at bounding box center [447, 58] width 8 height 8
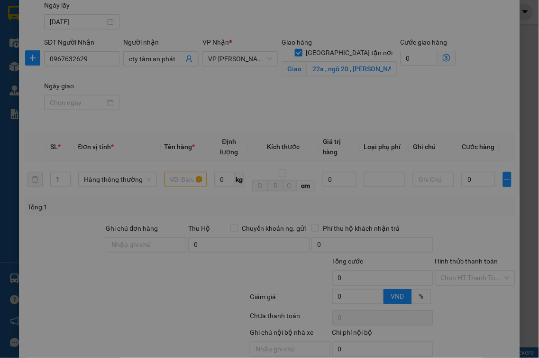
scroll to position [0, 0]
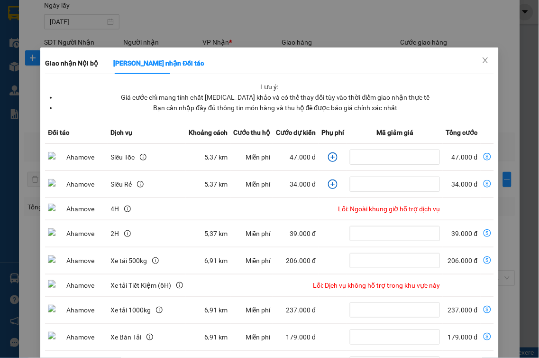
drag, startPoint x: 287, startPoint y: 200, endPoint x: 274, endPoint y: 239, distance: 41.4
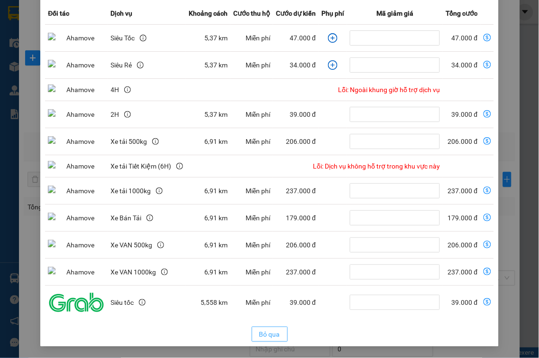
click at [252, 330] on button "Bỏ qua" at bounding box center [270, 333] width 36 height 15
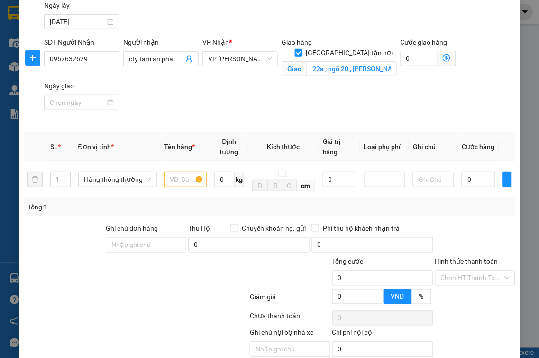
scroll to position [81, 0]
click at [176, 172] on input "text" at bounding box center [186, 179] width 42 height 15
type input "máy in"
click at [462, 172] on input "0" at bounding box center [479, 179] width 34 height 15
type input "6"
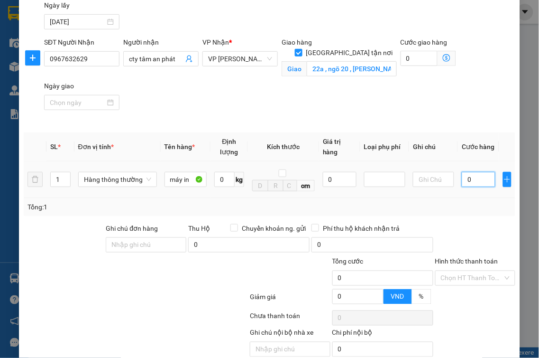
type input "6"
type input "60"
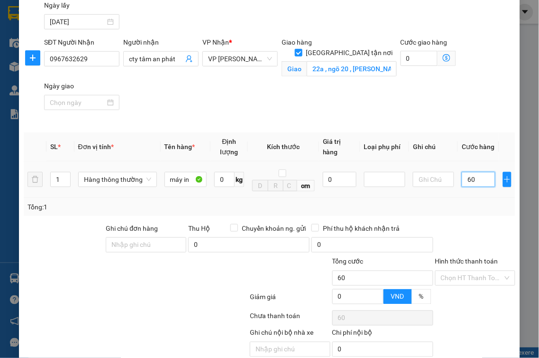
type input "600"
type input "6.000"
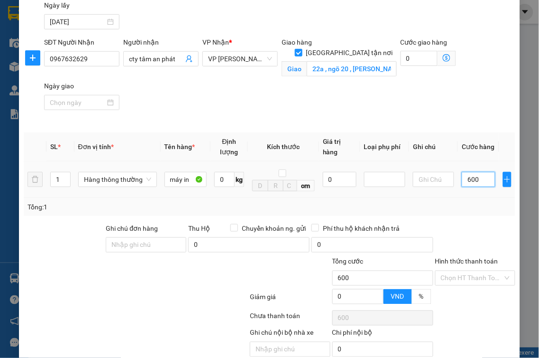
type input "6.000"
type input "60.000"
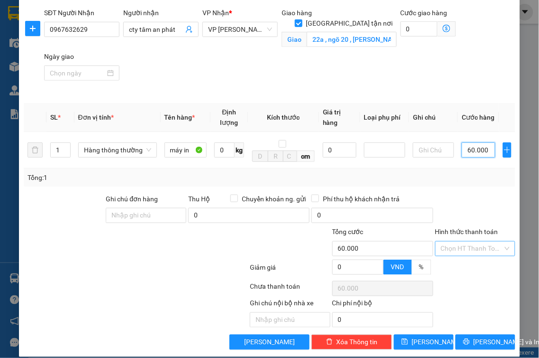
type input "60.000"
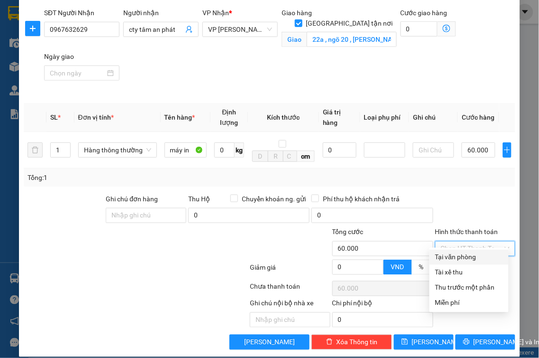
drag, startPoint x: 476, startPoint y: 234, endPoint x: 470, endPoint y: 250, distance: 16.5
click at [475, 241] on input "Hình thức thanh toán" at bounding box center [472, 248] width 63 height 14
click at [463, 261] on div "Tại văn phòng" at bounding box center [469, 257] width 68 height 10
type input "0"
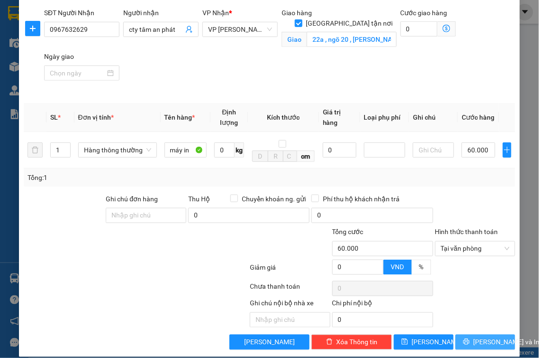
click at [474, 338] on button "[PERSON_NAME] và In" at bounding box center [486, 341] width 60 height 15
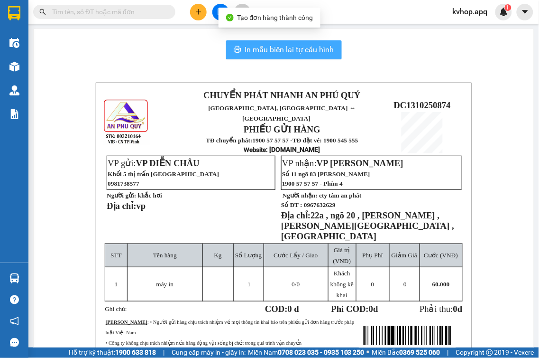
click at [278, 46] on span "In mẫu biên lai tự cấu hình" at bounding box center [289, 50] width 89 height 12
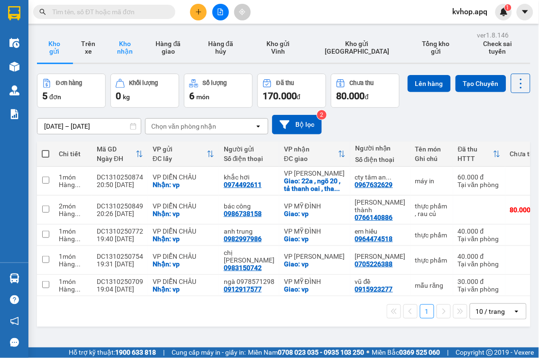
click at [123, 53] on button "Kho nhận" at bounding box center [124, 47] width 39 height 30
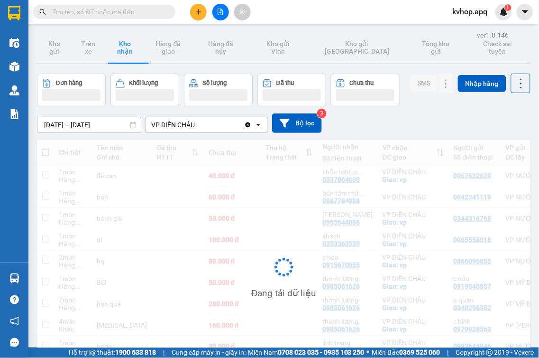
scroll to position [74, 0]
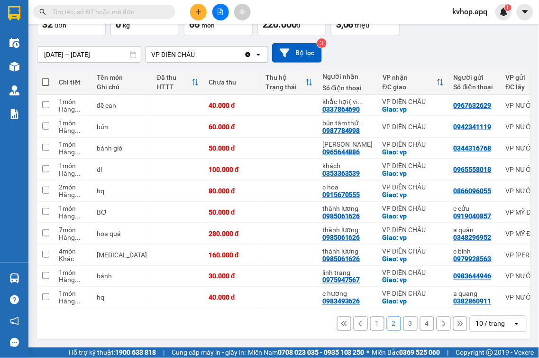
click at [370, 326] on button "1" at bounding box center [377, 323] width 14 height 14
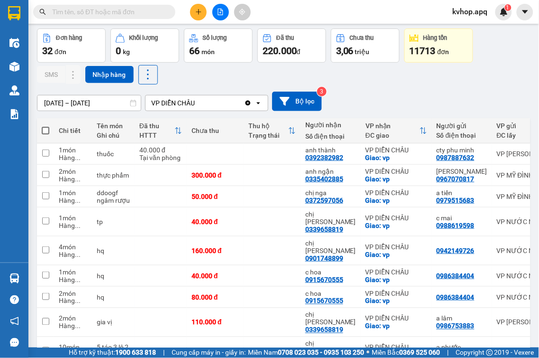
scroll to position [0, 0]
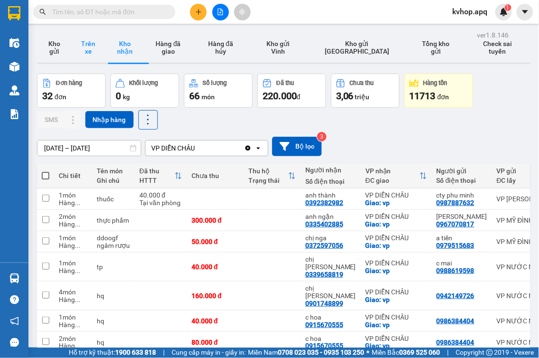
click at [87, 50] on button "Trên xe" at bounding box center [88, 47] width 34 height 30
type input "[DATE] – [DATE]"
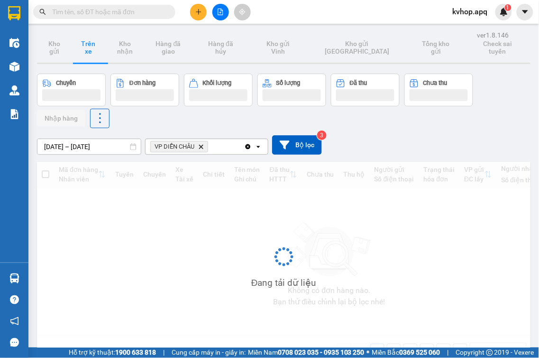
scroll to position [44, 0]
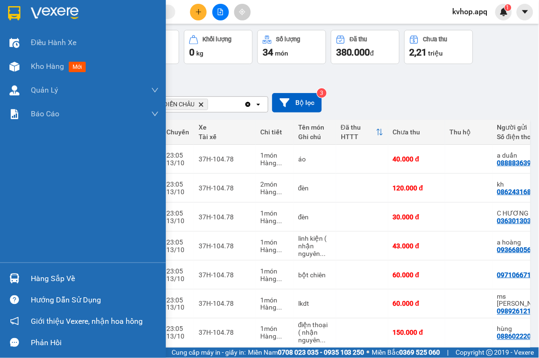
drag, startPoint x: 28, startPoint y: 273, endPoint x: 38, endPoint y: 273, distance: 9.5
click at [29, 273] on div "Hàng sắp về" at bounding box center [83, 277] width 166 height 21
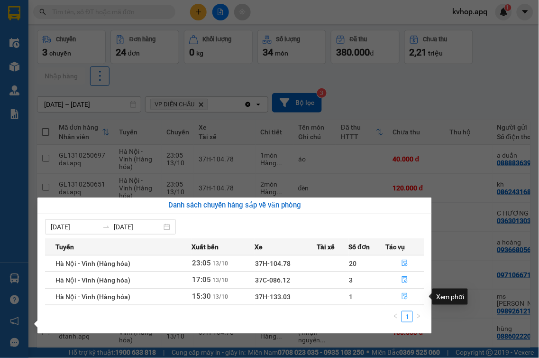
click at [405, 295] on icon "file-done" at bounding box center [405, 296] width 6 height 7
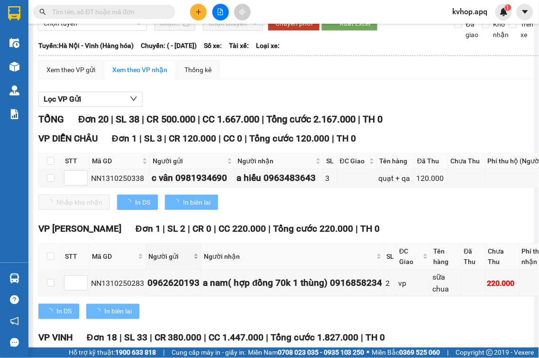
scroll to position [105, 0]
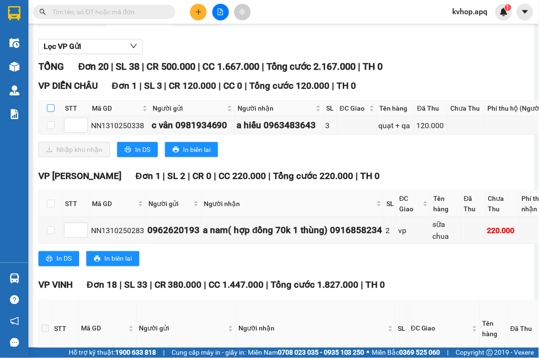
click at [51, 112] on input "checkbox" at bounding box center [51, 108] width 8 height 8
checkbox input "true"
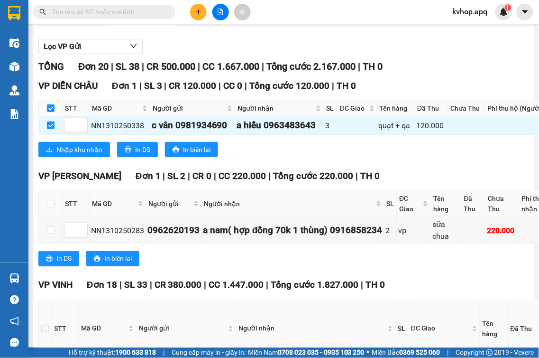
click at [84, 164] on div "VP DIỄN CHÂU Đơn 1 | SL 3 | CR 120.000 | CC 0 | Tổng cước 120.000 | TH 0 STT Mã…" at bounding box center [338, 121] width 600 height 85
click at [90, 157] on button "Nhập kho nhận" at bounding box center [74, 149] width 72 height 15
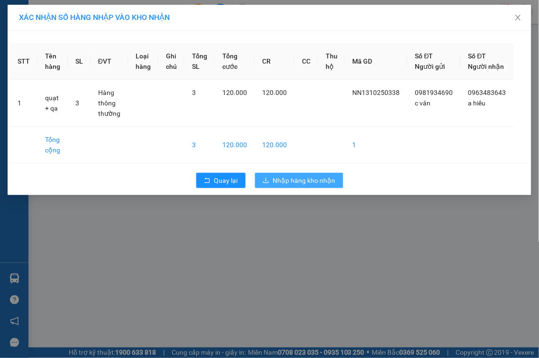
click at [316, 185] on span "Nhập hàng kho nhận" at bounding box center [304, 180] width 63 height 10
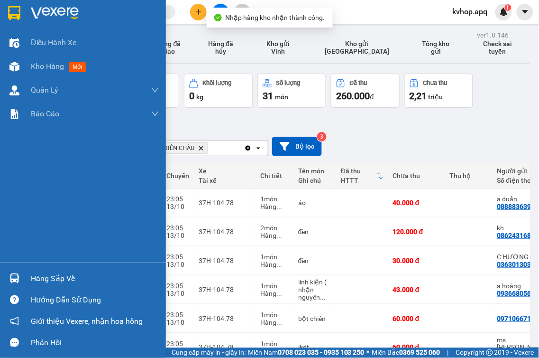
click at [44, 277] on div "Hàng sắp về" at bounding box center [95, 278] width 128 height 14
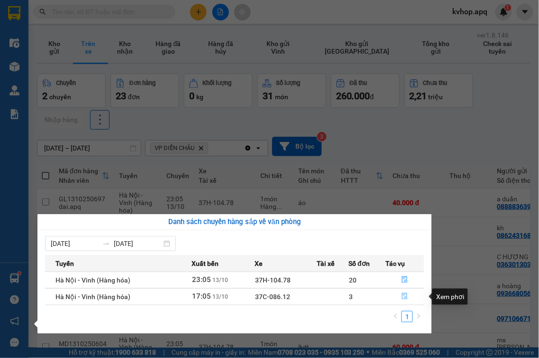
click at [405, 297] on icon "file-done" at bounding box center [405, 296] width 6 height 7
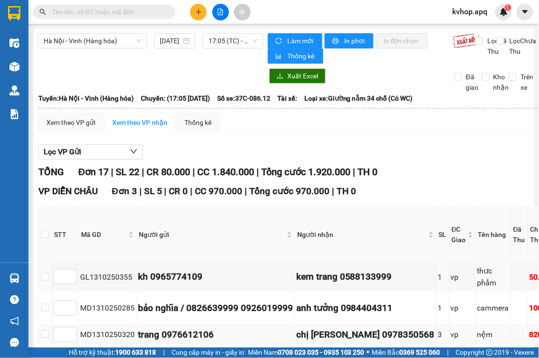
scroll to position [53, 0]
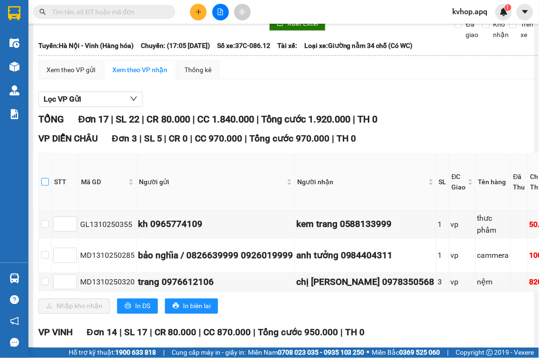
click at [41, 181] on label at bounding box center [45, 181] width 8 height 10
click at [41, 181] on input "checkbox" at bounding box center [45, 182] width 8 height 8
checkbox input "true"
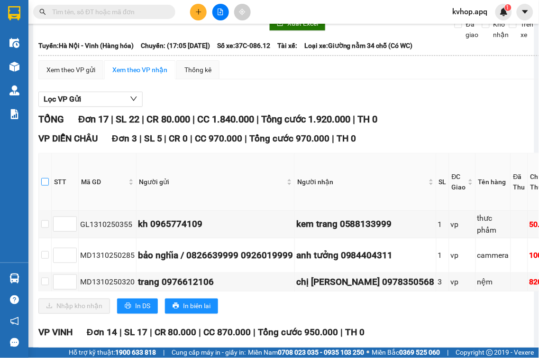
checkbox input "true"
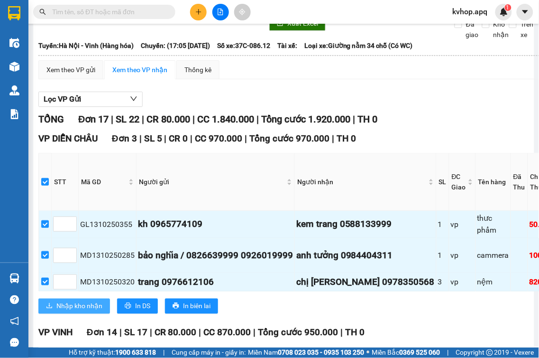
click at [89, 304] on span "Nhập kho nhận" at bounding box center [79, 306] width 46 height 10
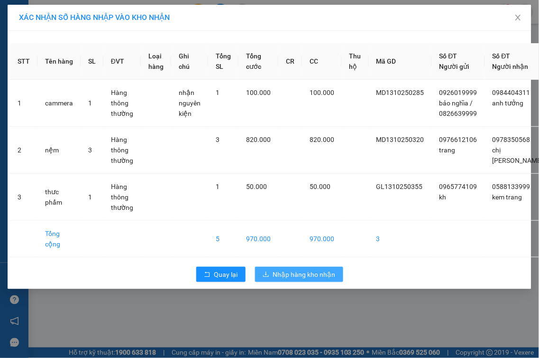
click at [326, 279] on span "Nhập hàng kho nhận" at bounding box center [304, 274] width 63 height 10
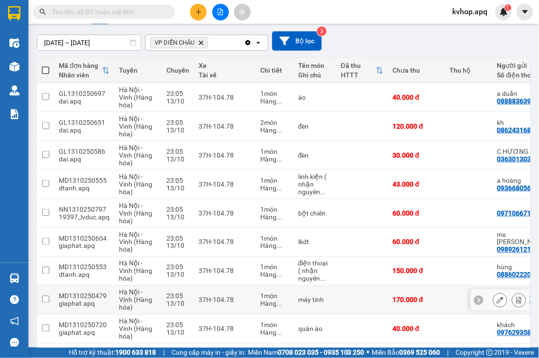
scroll to position [174, 0]
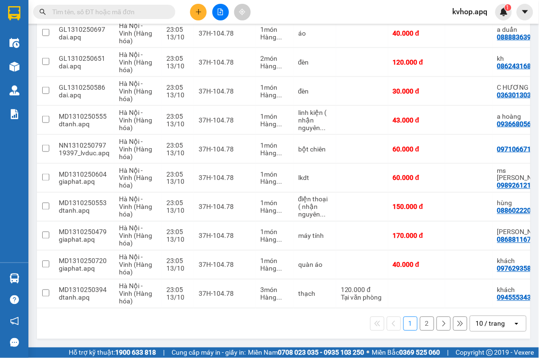
click at [420, 323] on button "2" at bounding box center [427, 323] width 14 height 14
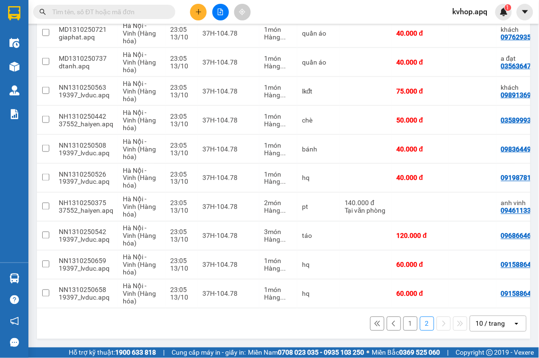
click at [406, 317] on button "1" at bounding box center [411, 323] width 14 height 14
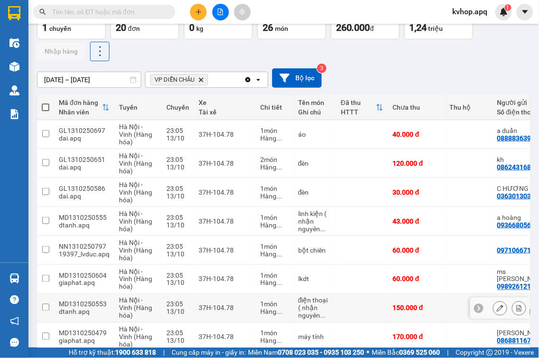
scroll to position [16, 0]
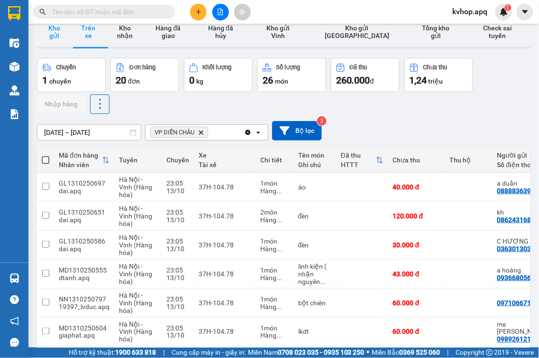
click at [69, 27] on button "Kho gửi" at bounding box center [54, 32] width 34 height 30
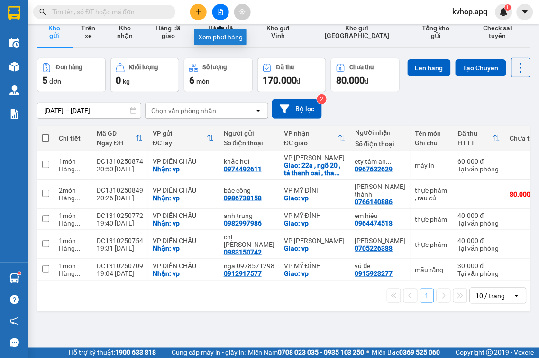
click at [220, 9] on icon "file-add" at bounding box center [220, 12] width 7 height 7
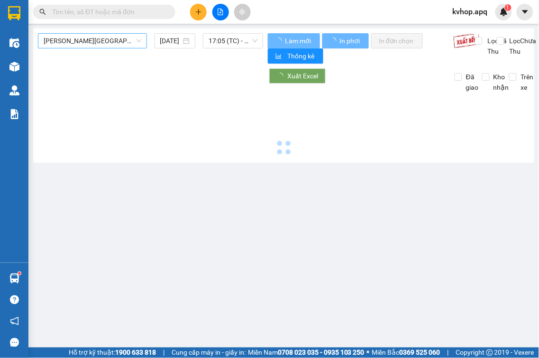
click at [98, 40] on span "[PERSON_NAME][GEOGRAPHIC_DATA]" at bounding box center [93, 41] width 98 height 14
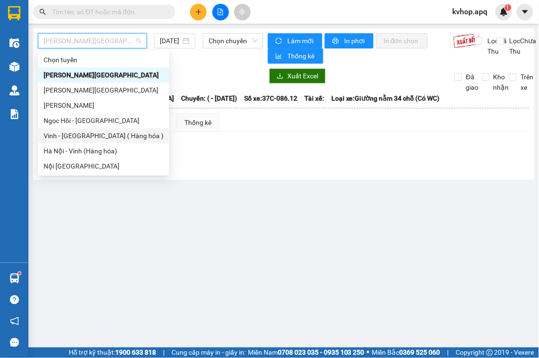
click at [82, 131] on div "Vinh - [GEOGRAPHIC_DATA] ( Hàng hóa )" at bounding box center [104, 135] width 120 height 10
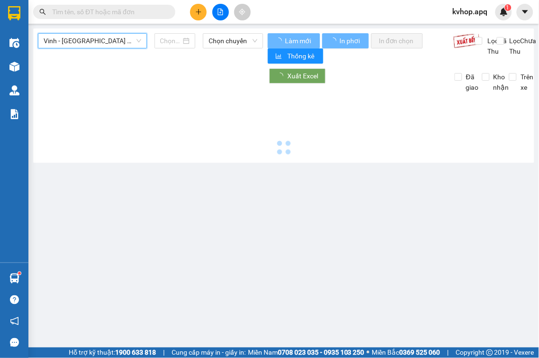
type input "[DATE]"
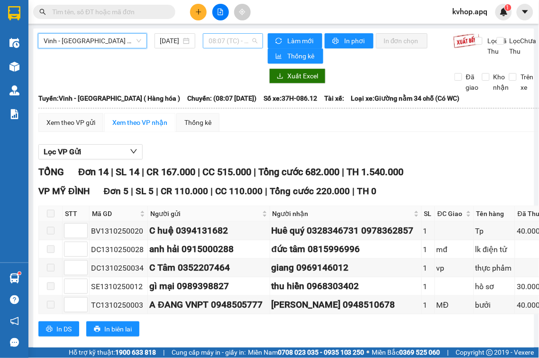
click at [211, 43] on span "08:07 (TC) - 37H-086.12" at bounding box center [233, 41] width 49 height 14
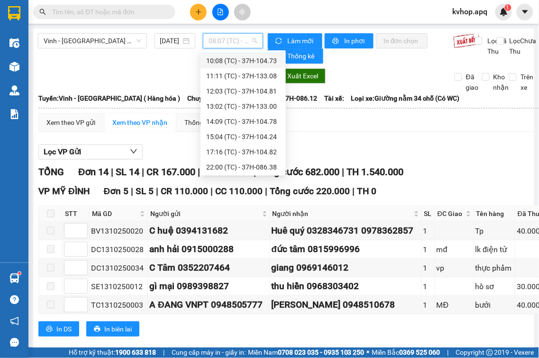
scroll to position [78, 0]
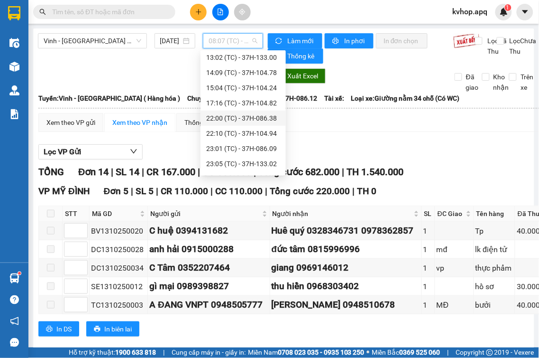
click at [263, 122] on div "22:00 (TC) - 37H-086.38" at bounding box center [243, 118] width 74 height 10
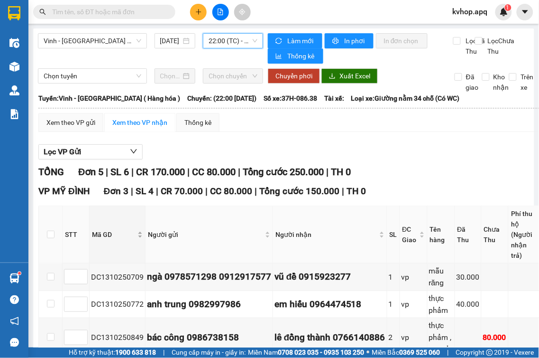
scroll to position [105, 0]
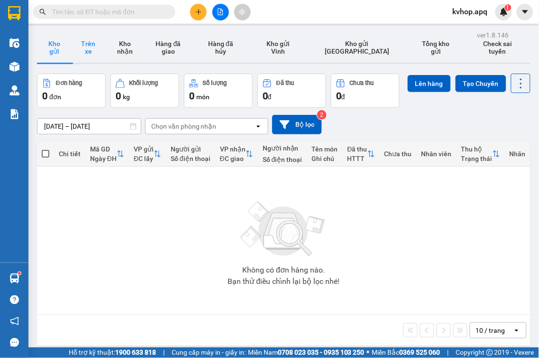
click at [83, 46] on button "Trên xe" at bounding box center [88, 47] width 34 height 30
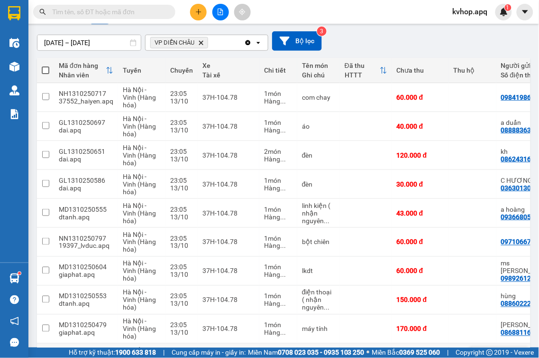
scroll to position [174, 0]
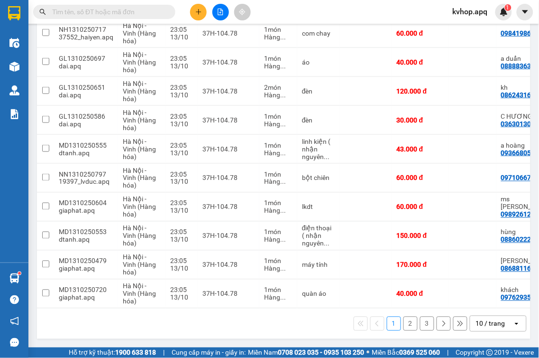
click at [404, 325] on button "2" at bounding box center [411, 323] width 14 height 14
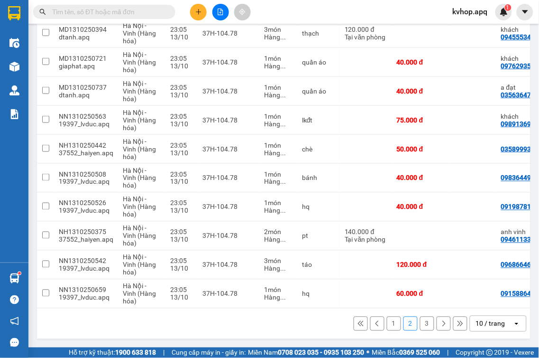
click at [420, 324] on button "3" at bounding box center [427, 323] width 14 height 14
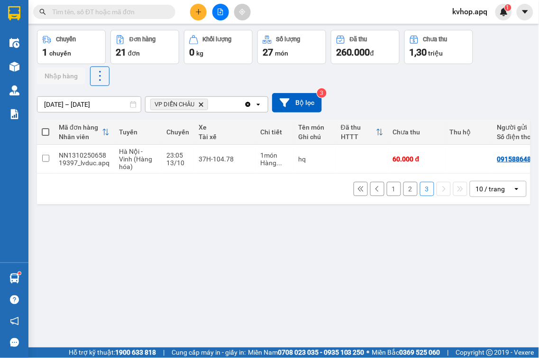
scroll to position [0, 0]
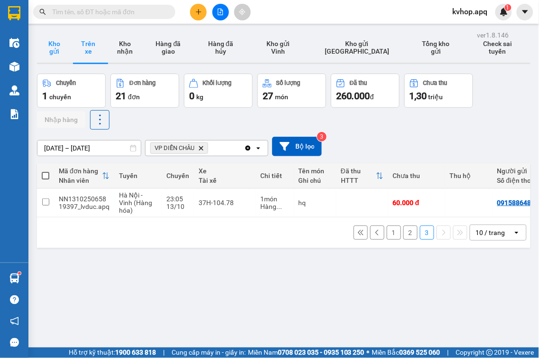
click at [55, 36] on button "Kho gửi" at bounding box center [54, 47] width 34 height 30
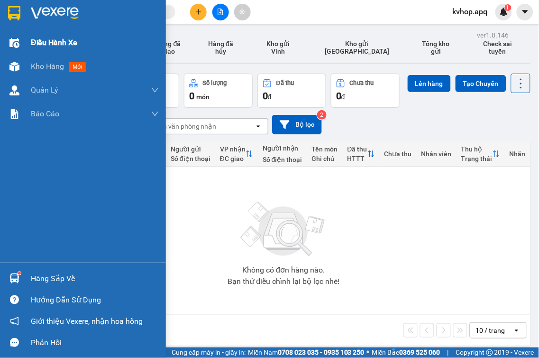
click at [0, 53] on div "Điều hành xe" at bounding box center [83, 43] width 166 height 24
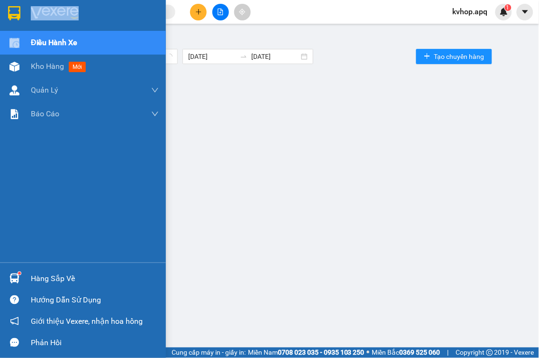
click at [0, 53] on div "Điều hành xe" at bounding box center [83, 43] width 166 height 24
click at [1, 48] on div "Điều hành xe" at bounding box center [83, 43] width 166 height 24
